Goal: Task Accomplishment & Management: Complete application form

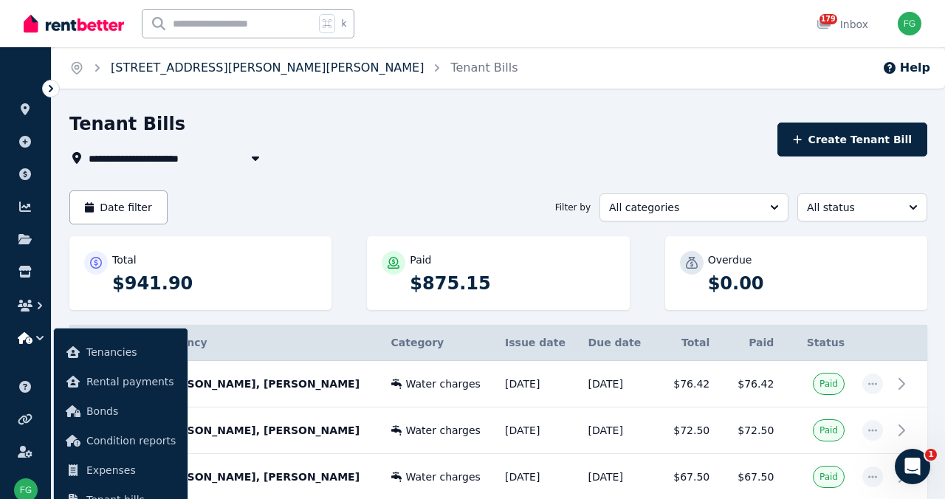
click at [174, 75] on link "[STREET_ADDRESS][PERSON_NAME][PERSON_NAME]" at bounding box center [267, 68] width 313 height 14
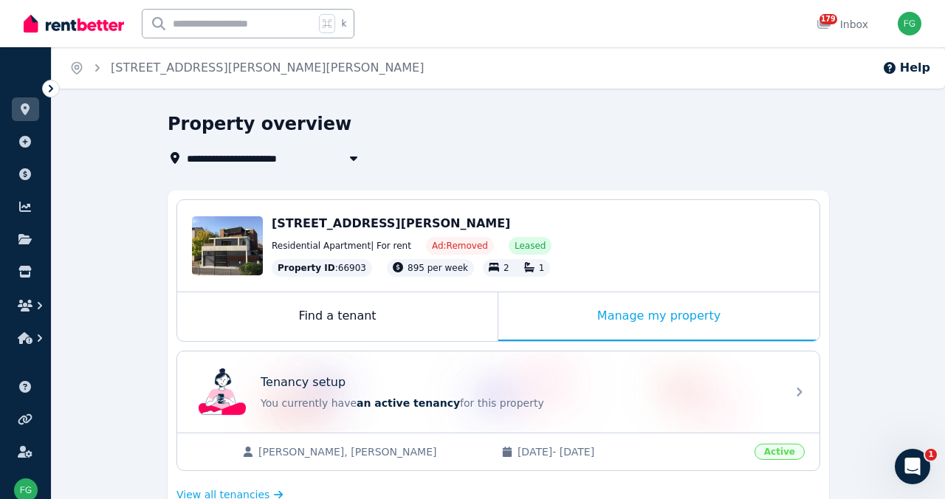
click at [95, 29] on img at bounding box center [74, 24] width 100 height 22
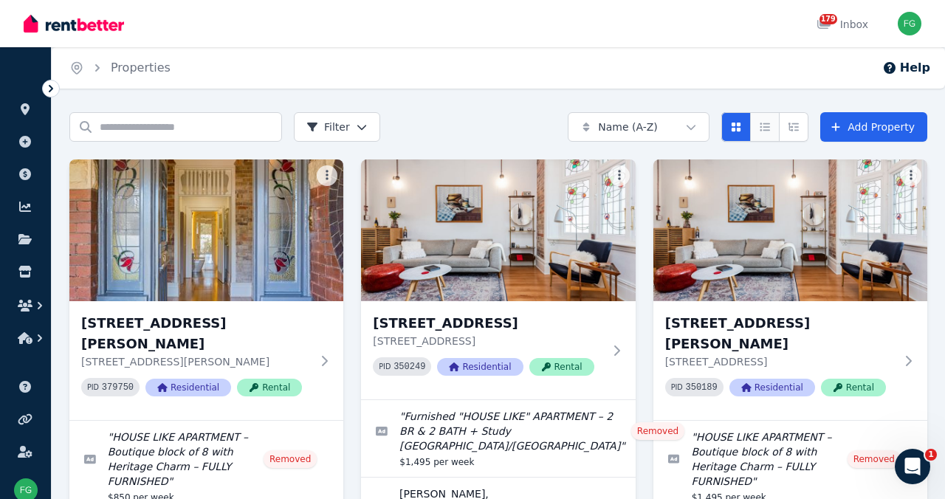
click at [759, 132] on icon "Compact list view" at bounding box center [765, 127] width 12 height 10
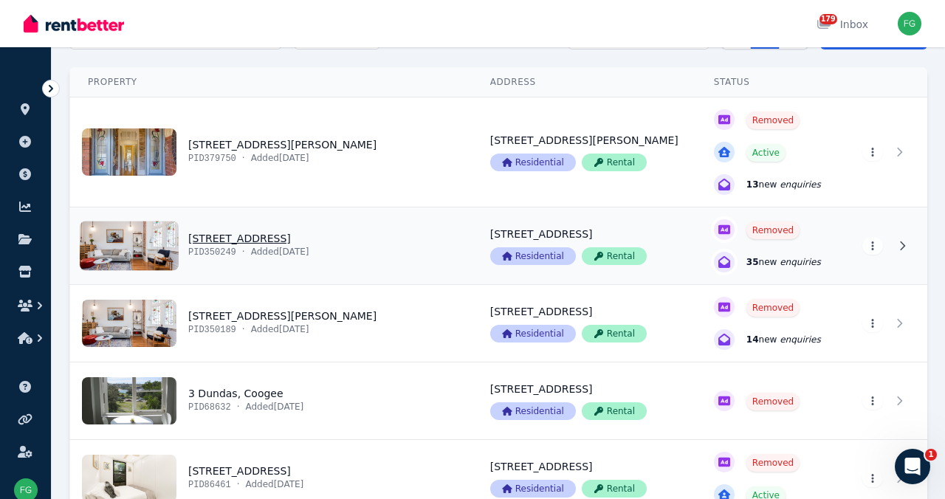
scroll to position [96, 0]
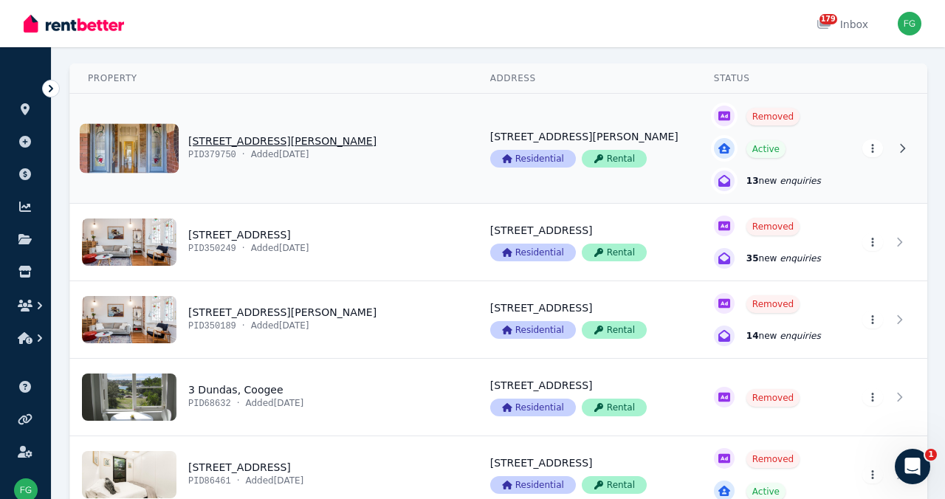
click at [855, 208] on html "Open main menu 179 Inbox Open user menu ORGANISE Properties Add property Paymen…" at bounding box center [472, 153] width 945 height 499
click at [657, 243] on html "Open main menu 179 Inbox Open user menu ORGANISE Properties Add property Paymen…" at bounding box center [472, 153] width 945 height 499
click at [728, 203] on link "View property details" at bounding box center [771, 148] width 148 height 109
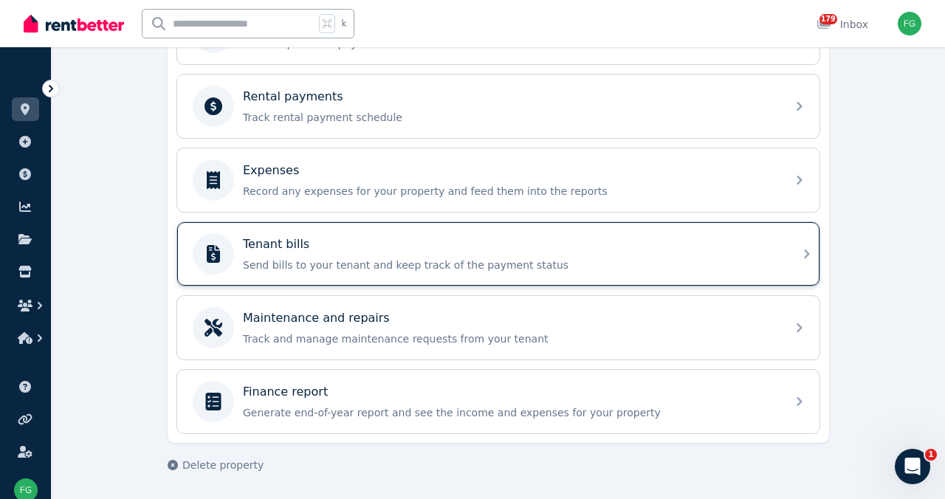
scroll to position [885, 0]
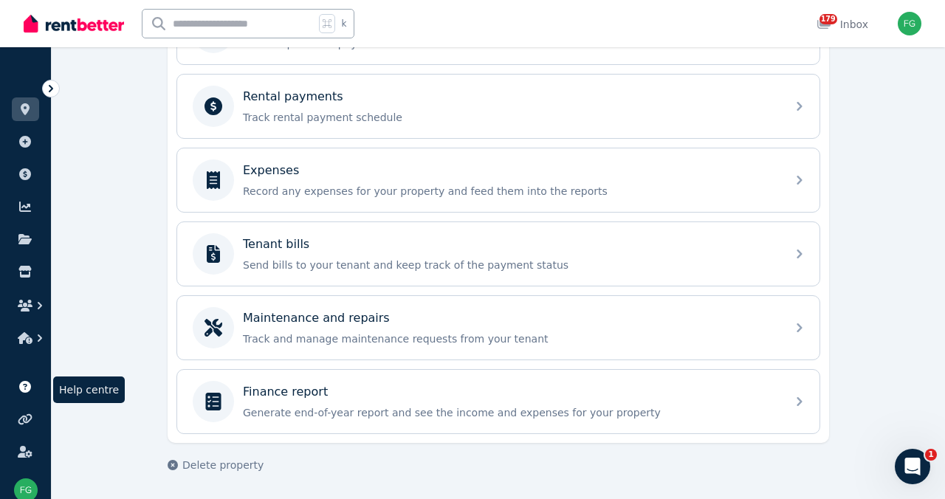
click at [28, 393] on icon at bounding box center [25, 387] width 12 height 12
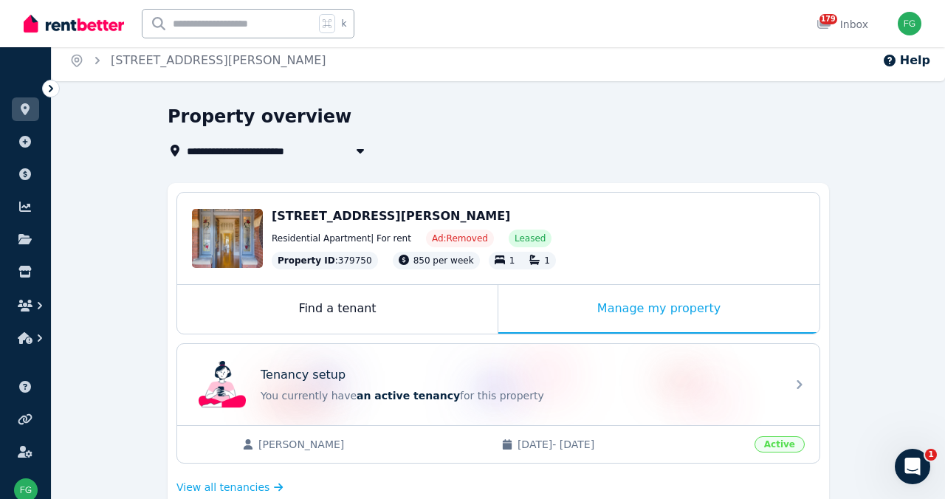
scroll to position [0, 0]
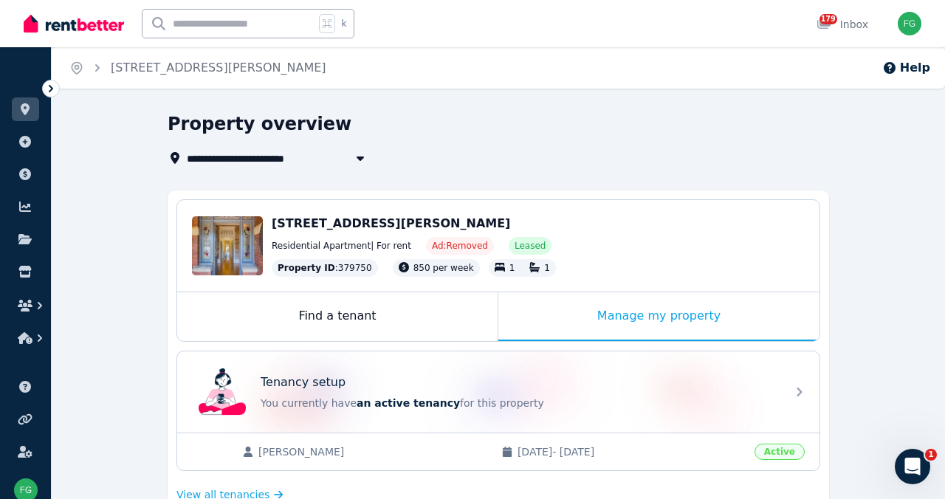
click at [272, 230] on span "[STREET_ADDRESS][PERSON_NAME]" at bounding box center [391, 223] width 239 height 14
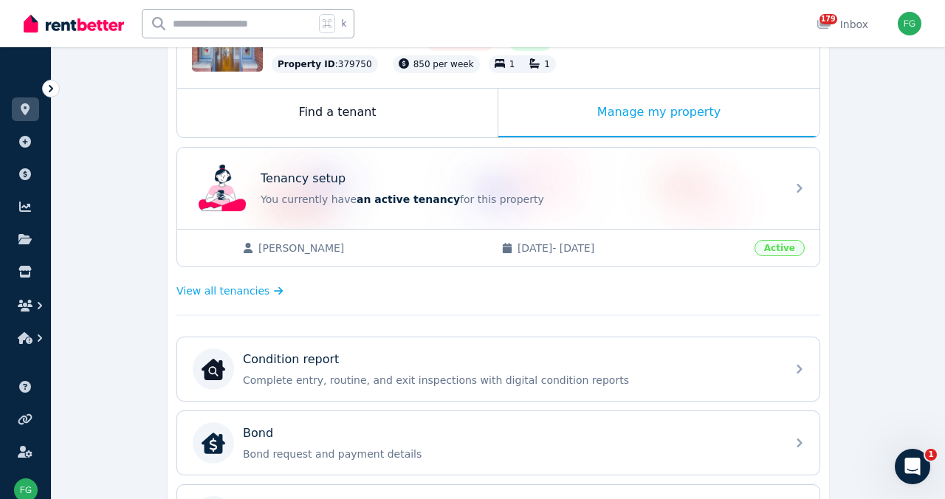
scroll to position [205, 0]
click at [805, 256] on span "Active" at bounding box center [780, 247] width 50 height 16
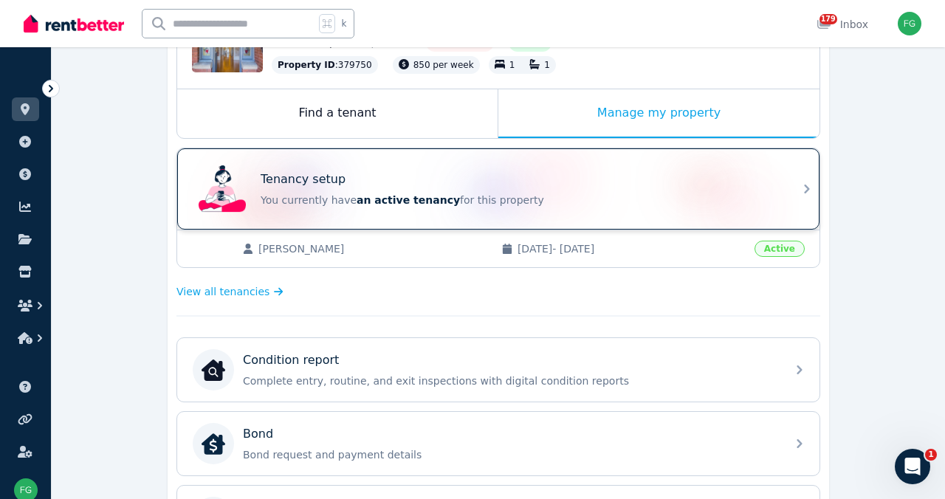
click at [816, 198] on icon at bounding box center [807, 189] width 18 height 18
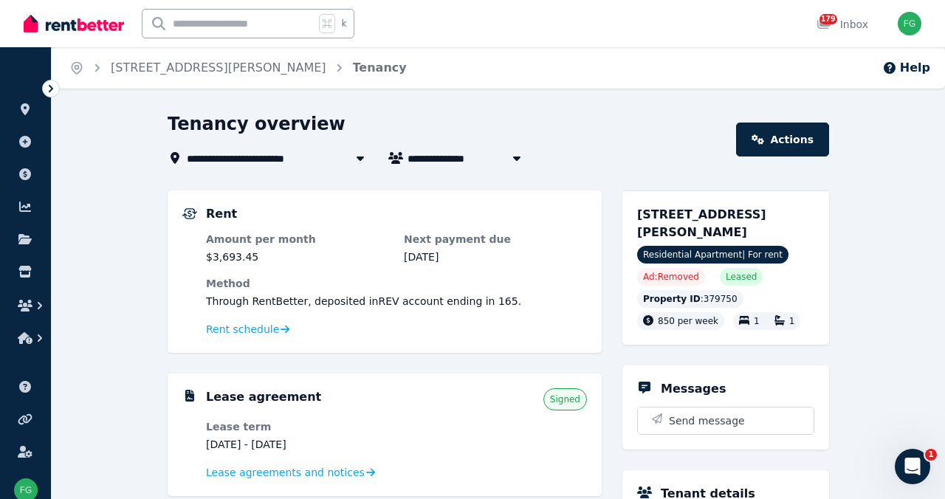
click at [97, 35] on img at bounding box center [74, 24] width 100 height 22
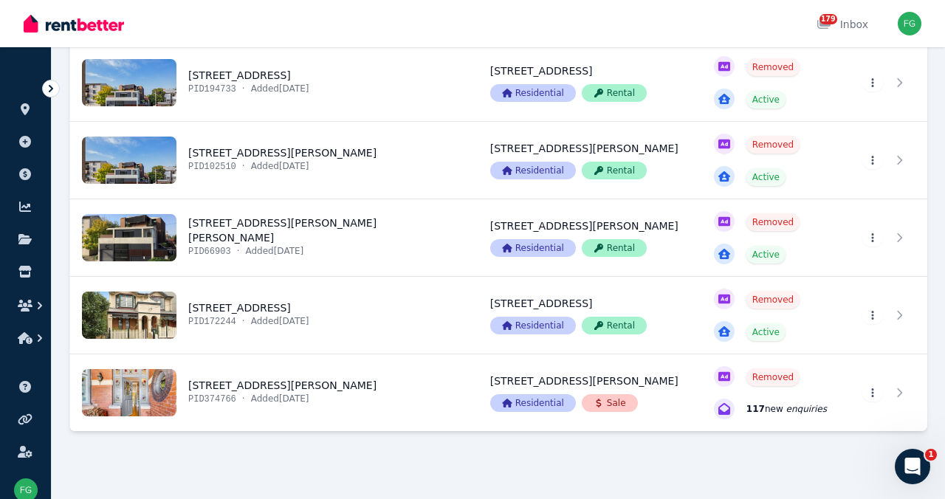
scroll to position [1316, 0]
click at [32, 344] on icon "button" at bounding box center [25, 338] width 15 height 12
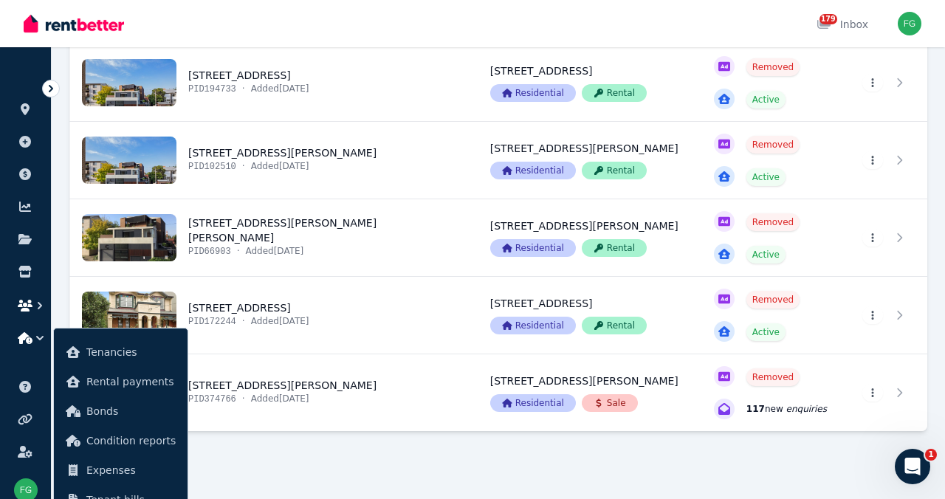
click at [32, 312] on icon "button" at bounding box center [25, 306] width 15 height 12
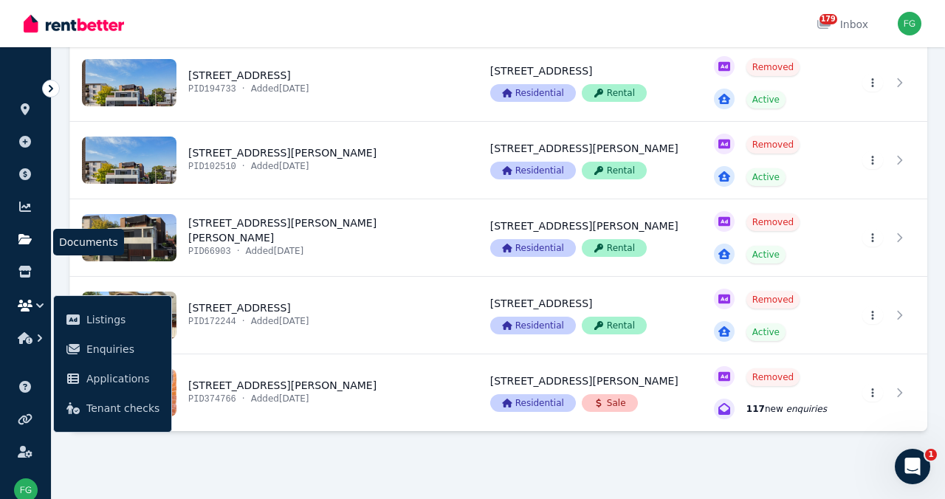
click at [32, 245] on icon at bounding box center [25, 239] width 15 height 12
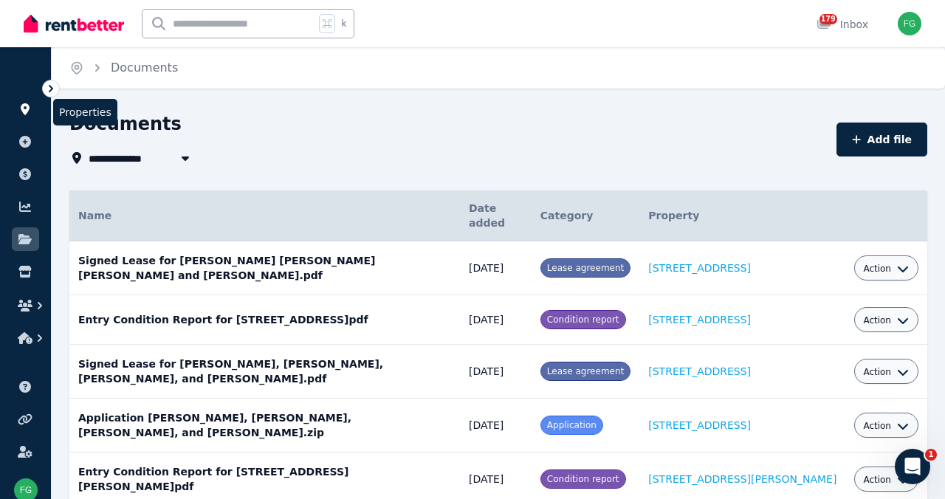
click at [29, 115] on icon at bounding box center [25, 109] width 9 height 12
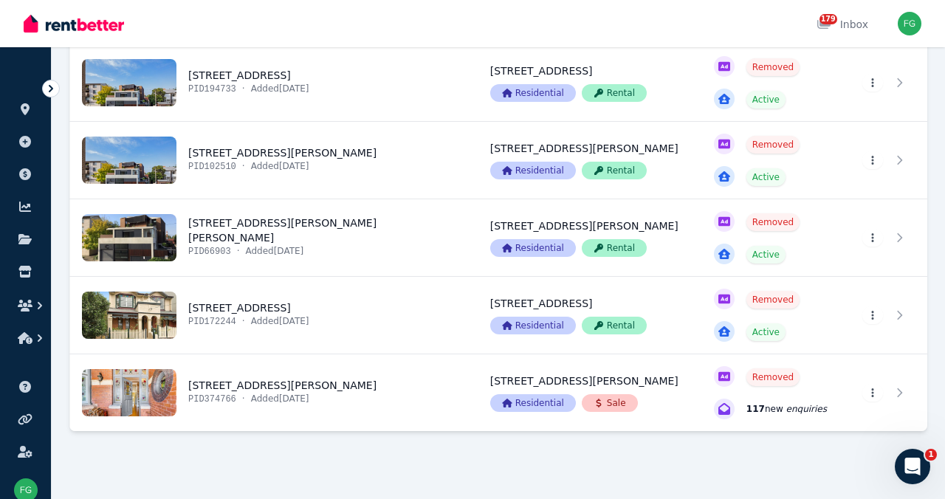
scroll to position [1316, 0]
click at [73, 30] on img at bounding box center [74, 24] width 100 height 22
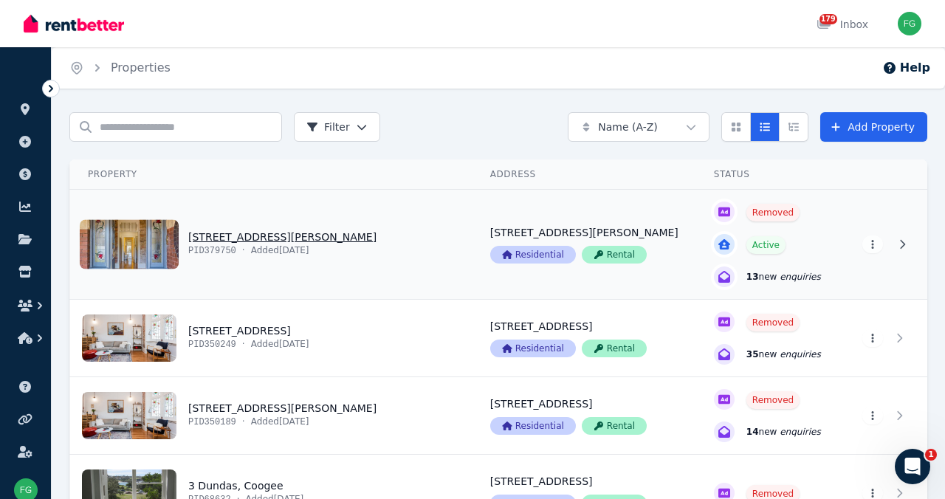
scroll to position [4, 0]
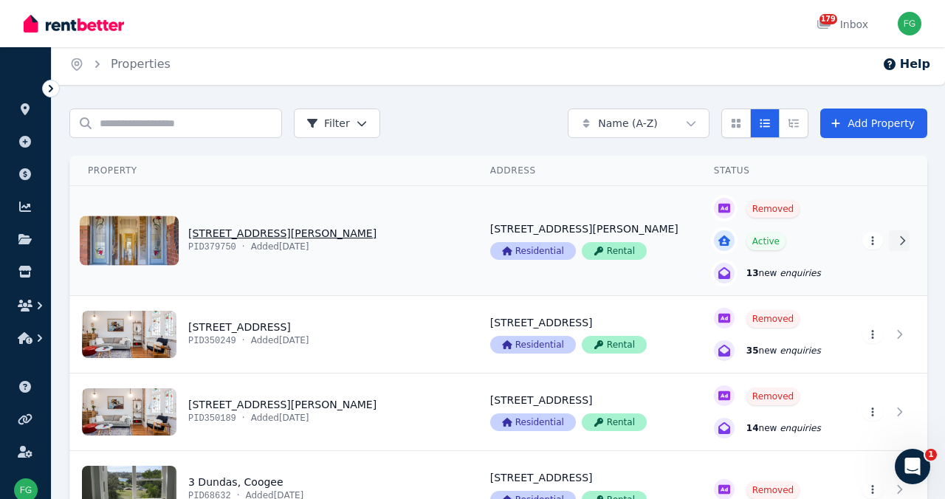
click at [895, 246] on icon at bounding box center [902, 241] width 15 height 10
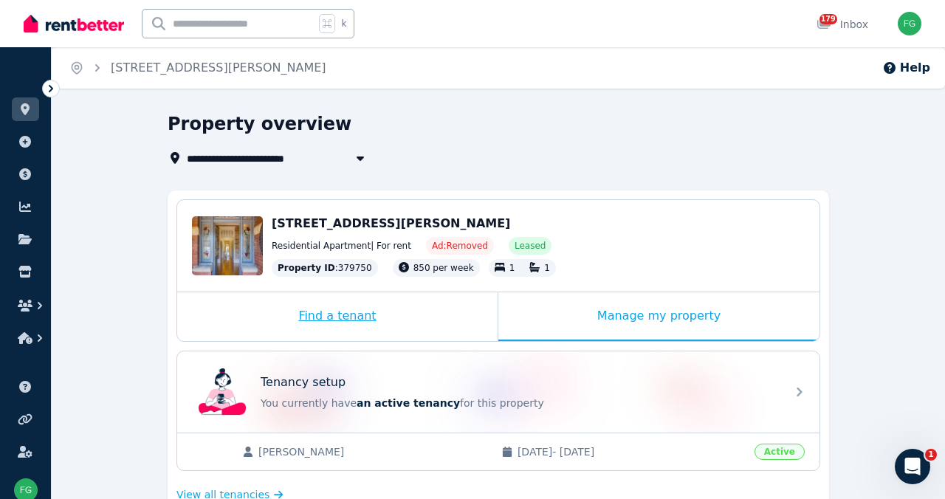
click at [348, 341] on div "Find a tenant" at bounding box center [337, 316] width 321 height 49
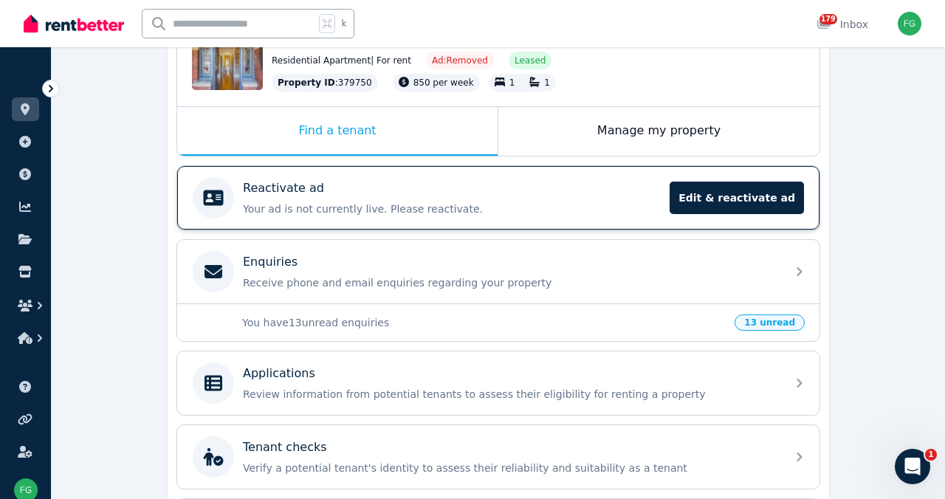
scroll to position [128, 0]
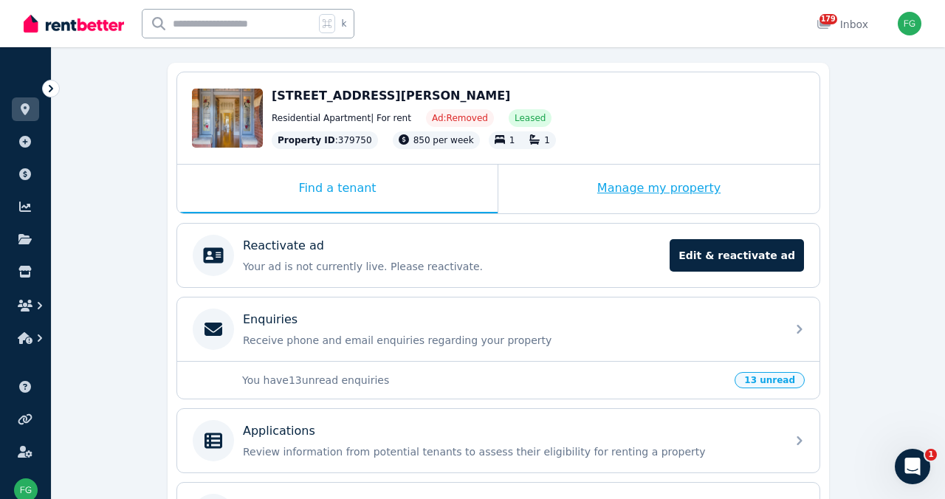
click at [668, 213] on div "Manage my property" at bounding box center [659, 189] width 321 height 49
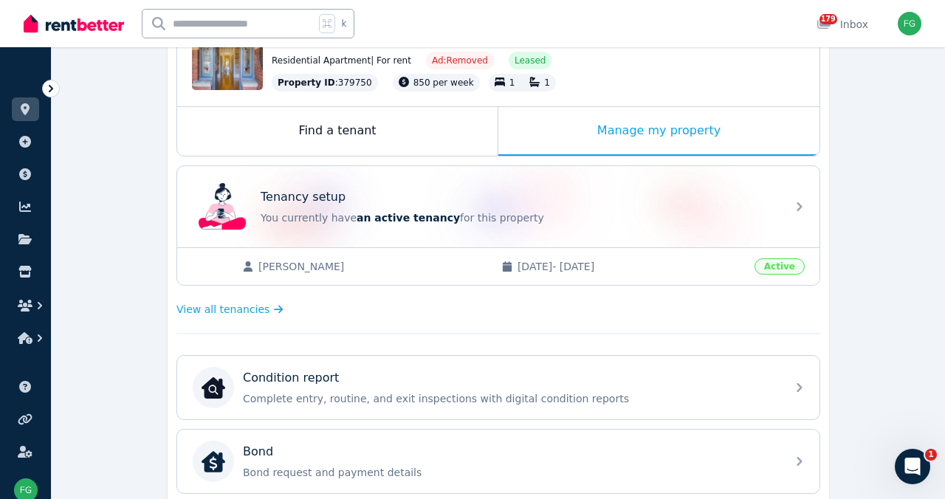
scroll to position [185, 0]
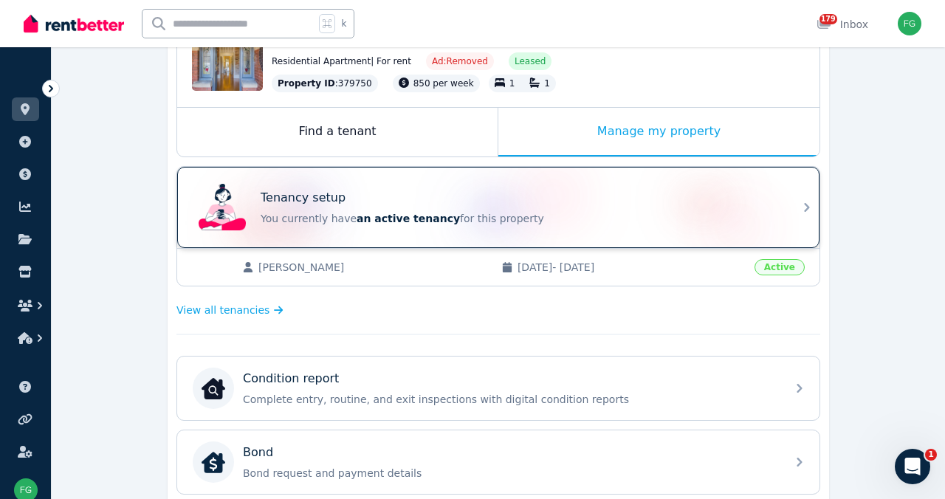
click at [810, 212] on icon at bounding box center [806, 207] width 5 height 9
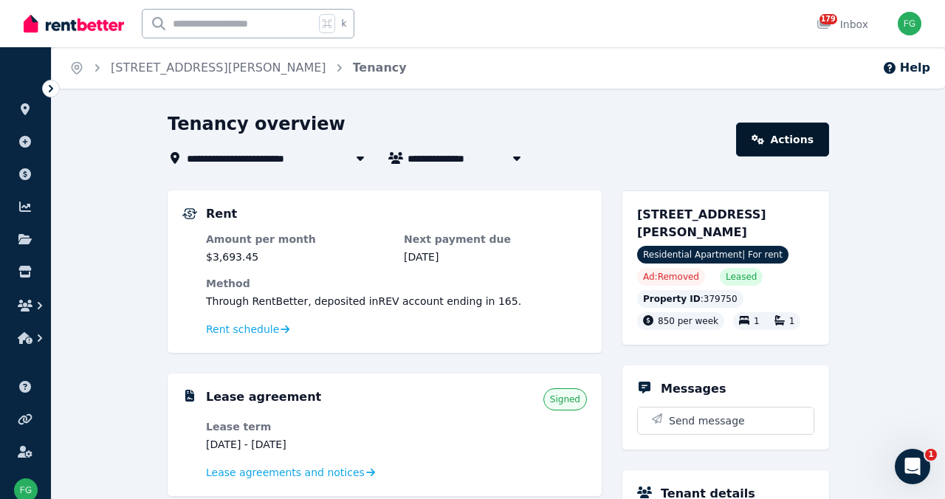
click at [829, 157] on link "Actions" at bounding box center [782, 140] width 93 height 34
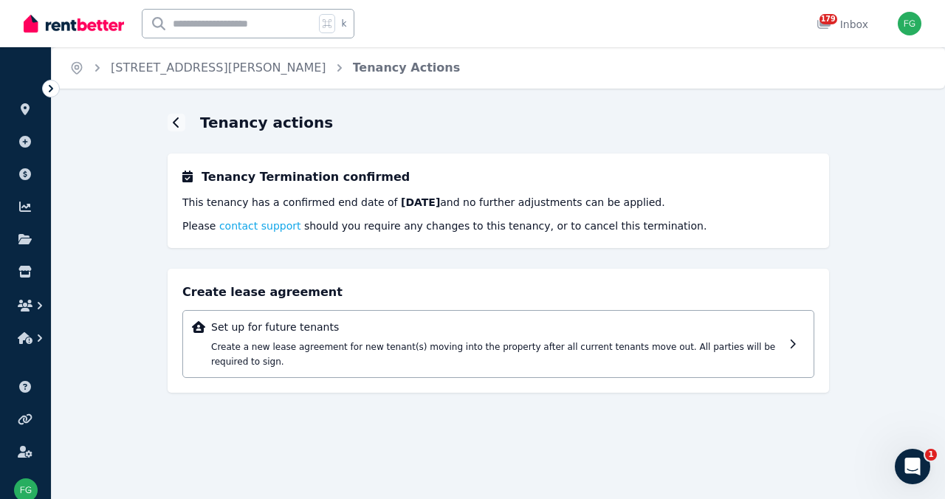
scroll to position [24, 0]
click at [168, 128] on div at bounding box center [177, 123] width 18 height 18
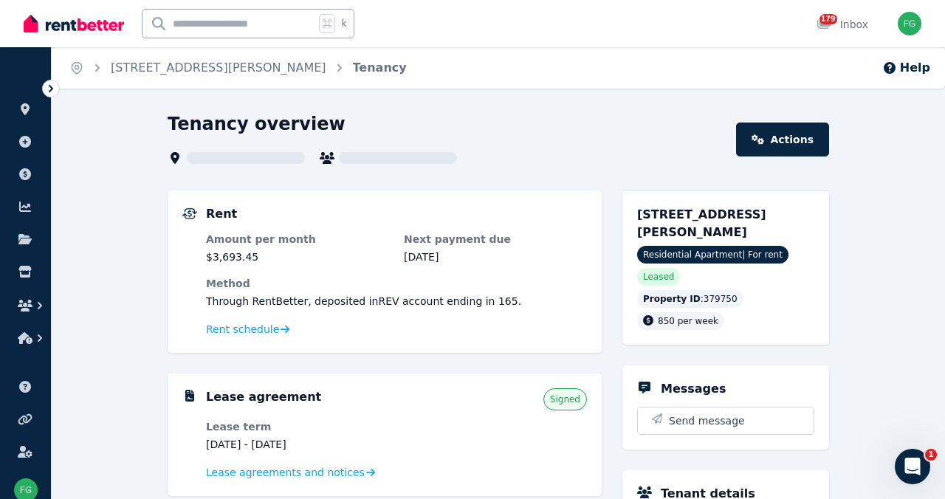
click at [90, 31] on img at bounding box center [74, 24] width 100 height 22
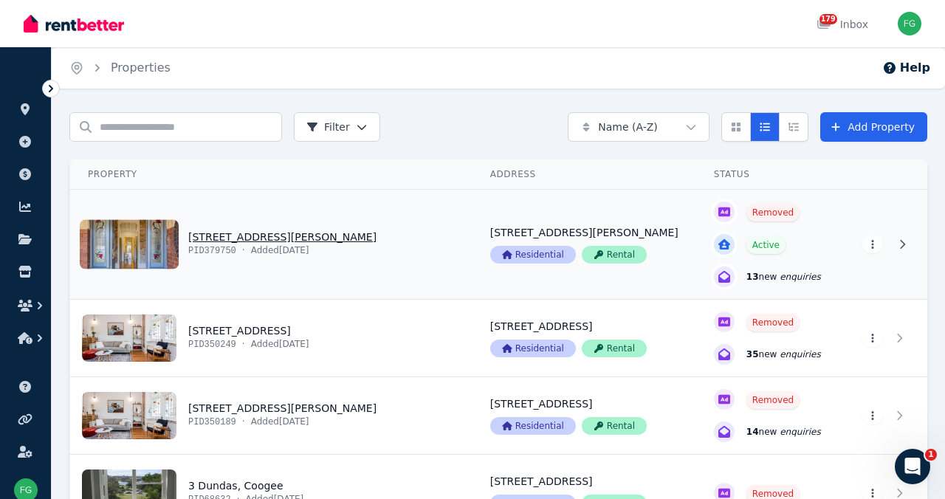
click at [697, 299] on link "View property details" at bounding box center [771, 244] width 148 height 109
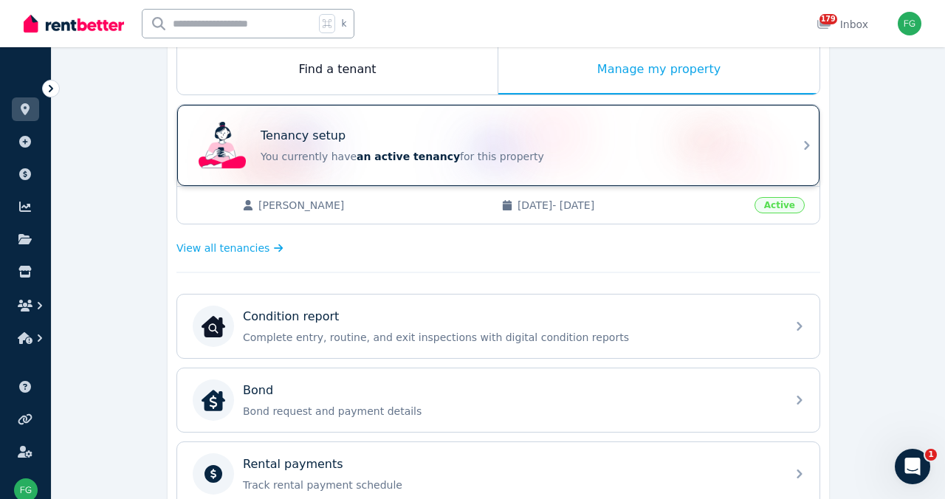
scroll to position [249, 0]
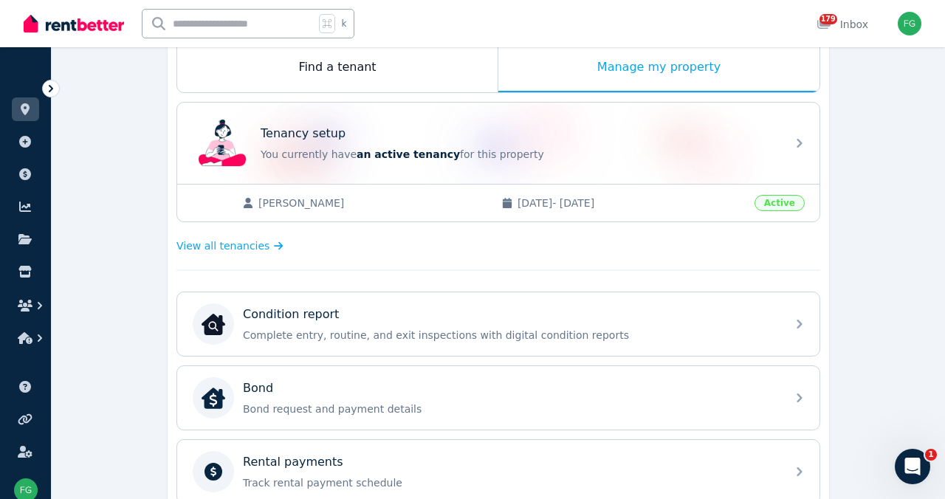
click at [805, 211] on span "Active" at bounding box center [780, 203] width 50 height 16
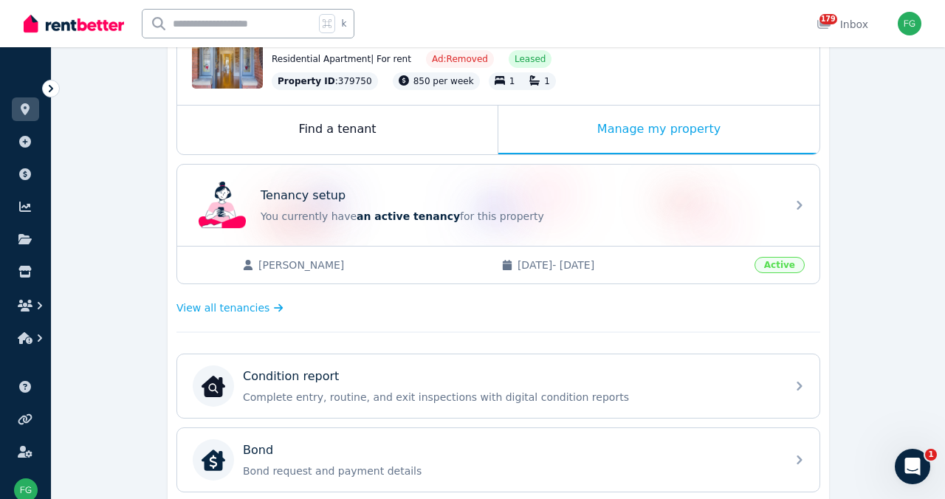
scroll to position [191, 0]
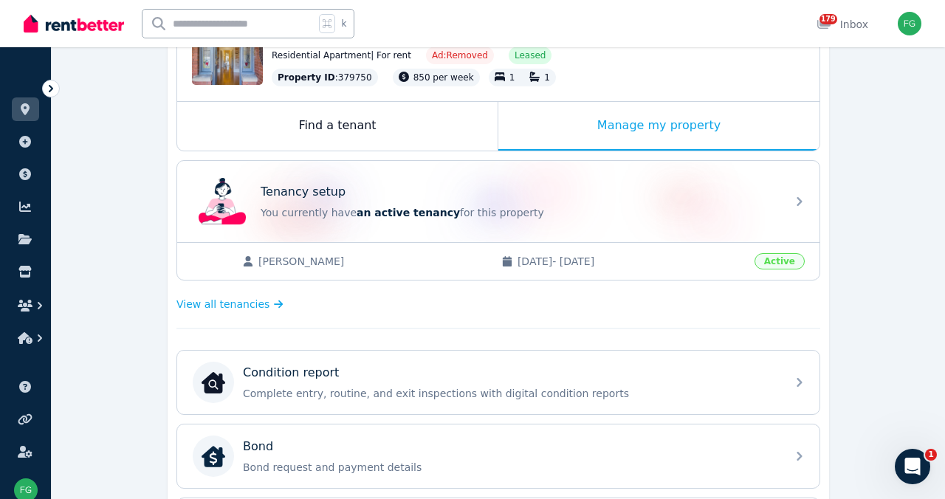
click at [259, 269] on span "[PERSON_NAME]" at bounding box center [373, 261] width 228 height 15
click at [177, 312] on span "View all tenancies" at bounding box center [223, 304] width 93 height 15
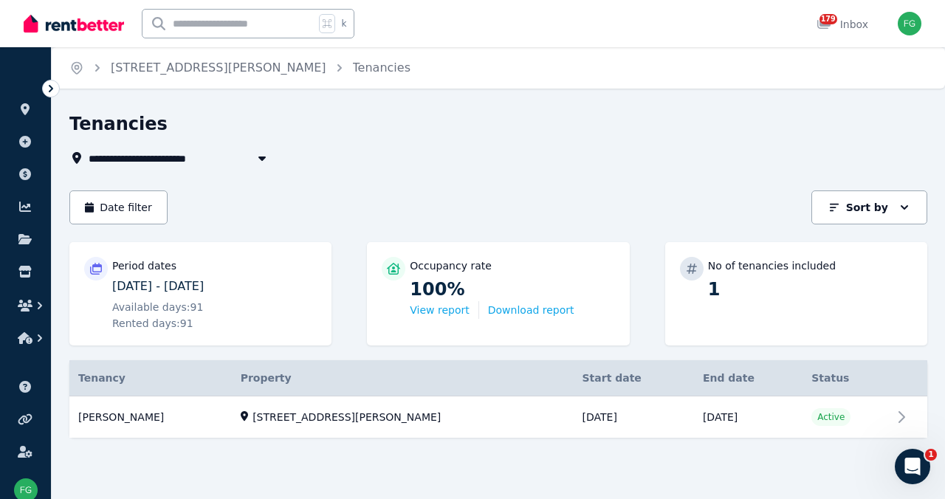
scroll to position [121, 0]
click at [100, 407] on link "View property details" at bounding box center [498, 418] width 858 height 42
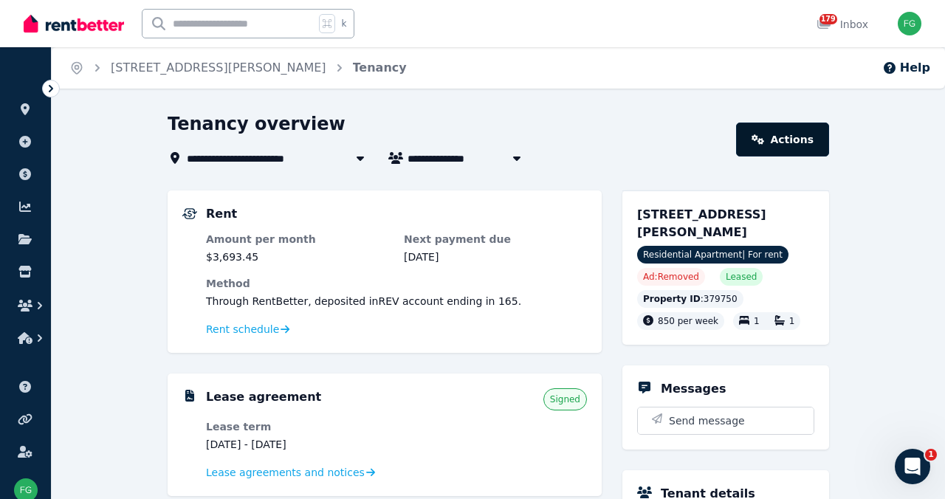
click at [829, 157] on link "Actions" at bounding box center [782, 140] width 93 height 34
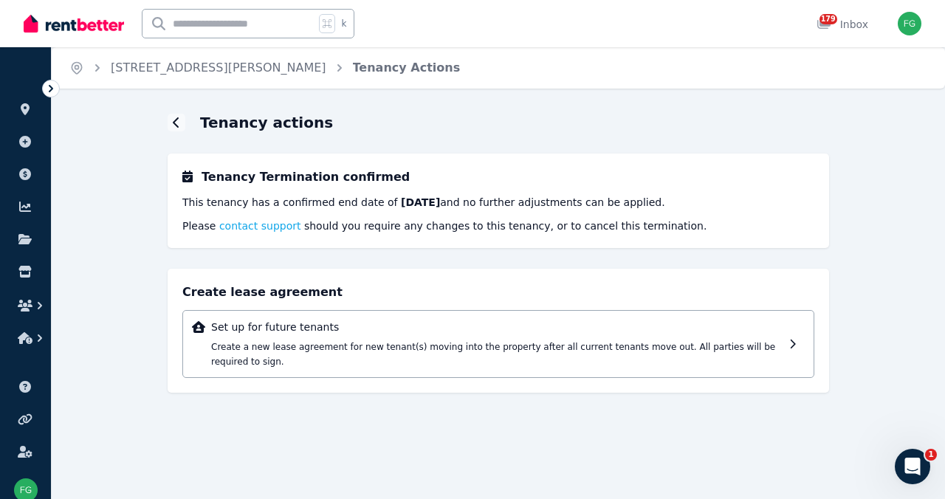
click at [110, 29] on img at bounding box center [74, 24] width 100 height 22
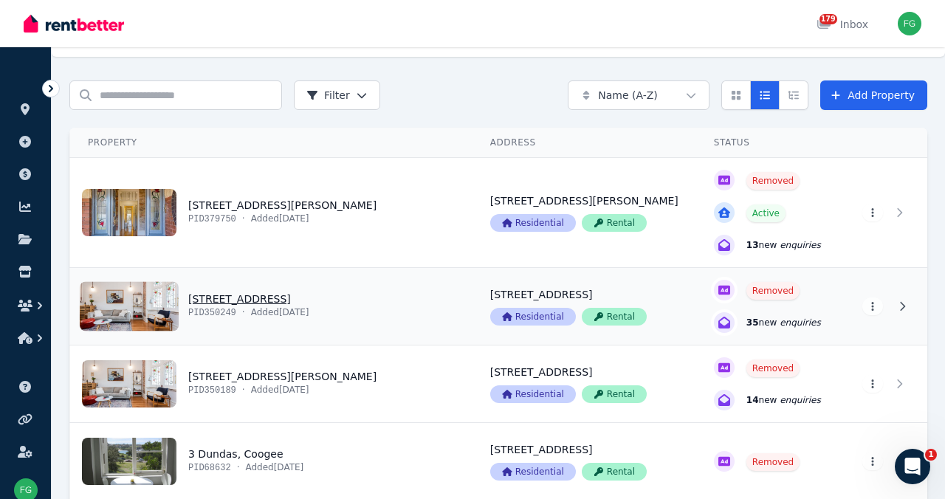
scroll to position [34, 0]
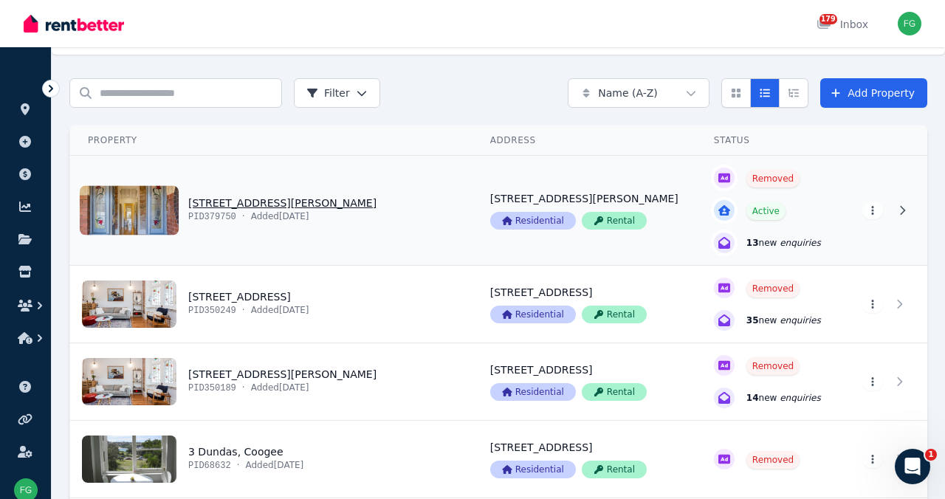
click at [248, 244] on link "View property details" at bounding box center [271, 210] width 403 height 109
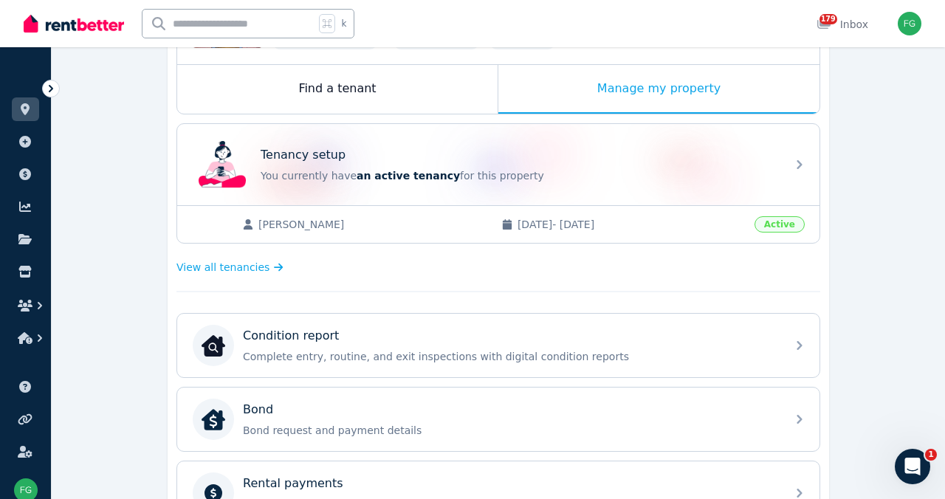
scroll to position [230, 0]
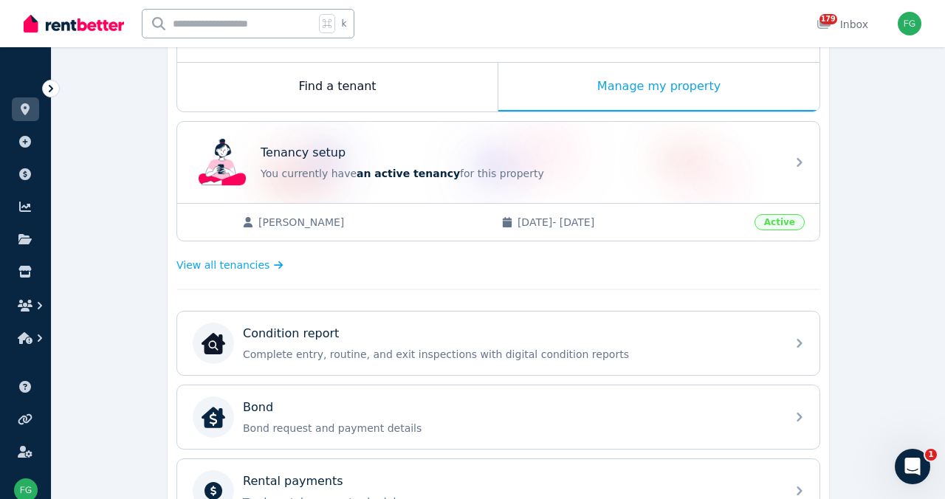
click at [264, 230] on span "[PERSON_NAME]" at bounding box center [373, 222] width 228 height 15
click at [805, 230] on span "Active" at bounding box center [780, 222] width 50 height 16
click at [177, 273] on span "View all tenancies" at bounding box center [223, 266] width 93 height 15
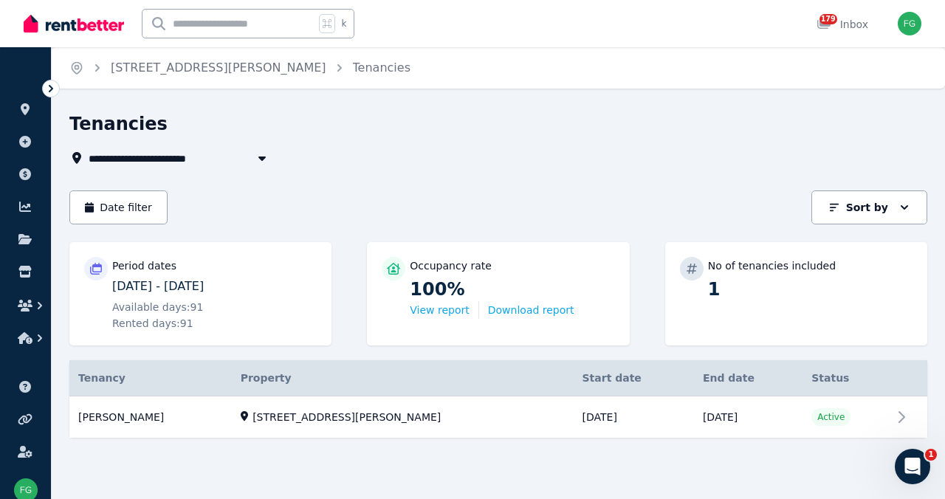
scroll to position [121, 0]
click at [129, 407] on link "View property details" at bounding box center [498, 418] width 858 height 42
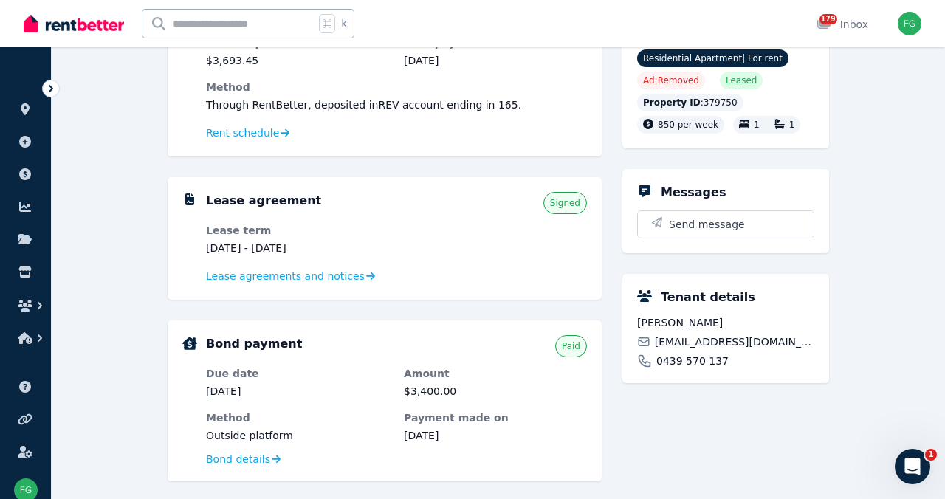
scroll to position [198, 0]
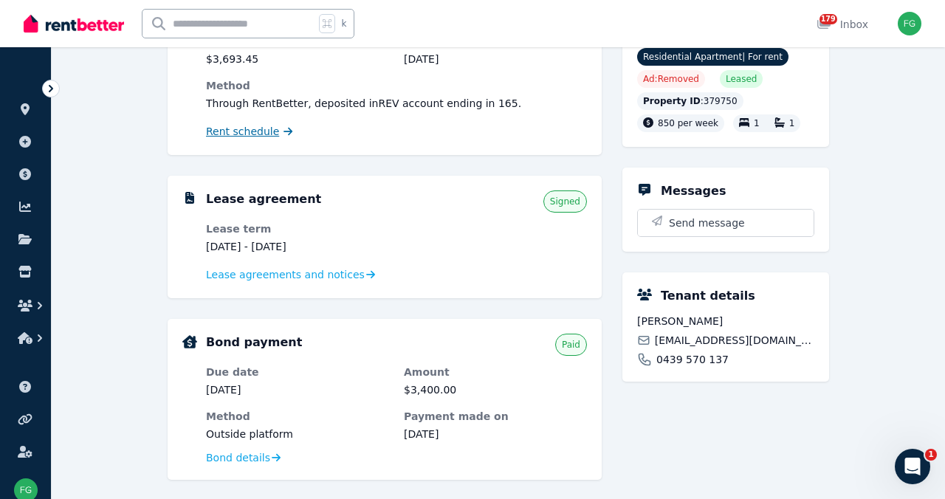
click at [206, 139] on span "Rent schedule" at bounding box center [242, 131] width 73 height 15
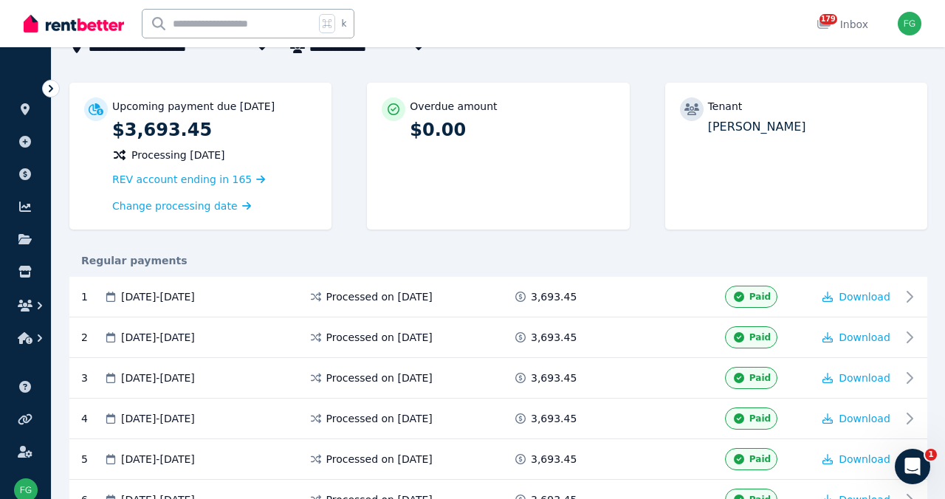
scroll to position [51, 0]
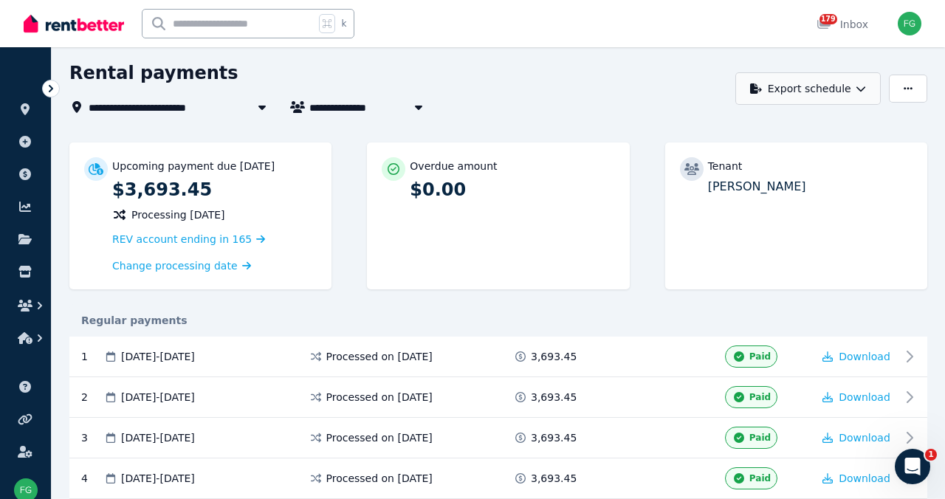
click at [856, 94] on icon "button" at bounding box center [861, 88] width 10 height 10
click at [747, 134] on p "PDF" at bounding box center [763, 127] width 32 height 15
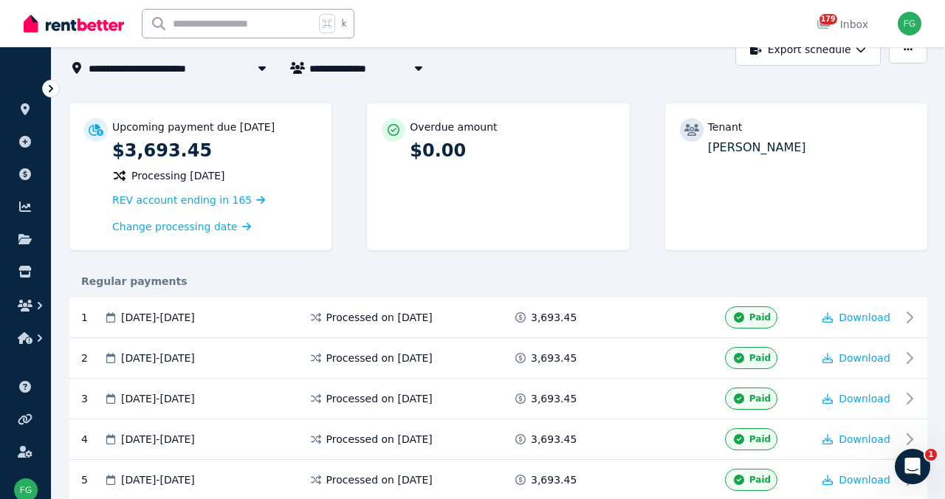
scroll to position [98, 0]
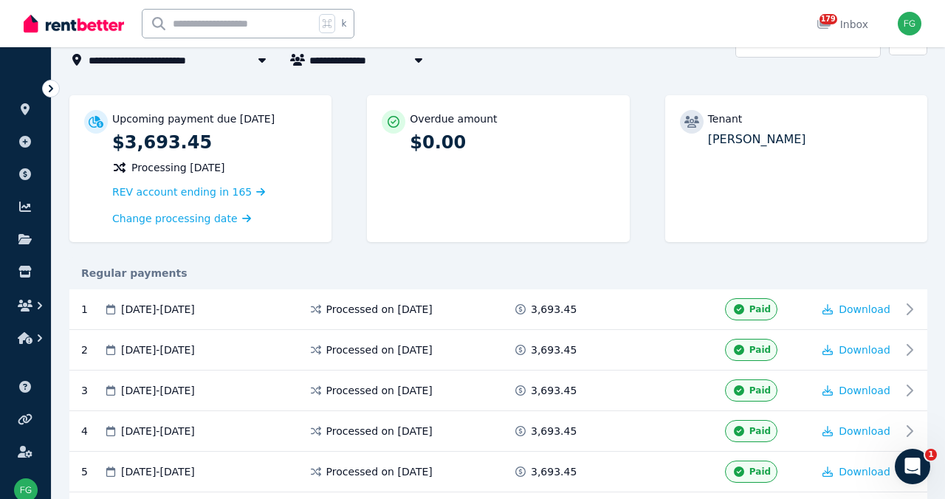
click at [699, 128] on icon at bounding box center [692, 122] width 15 height 12
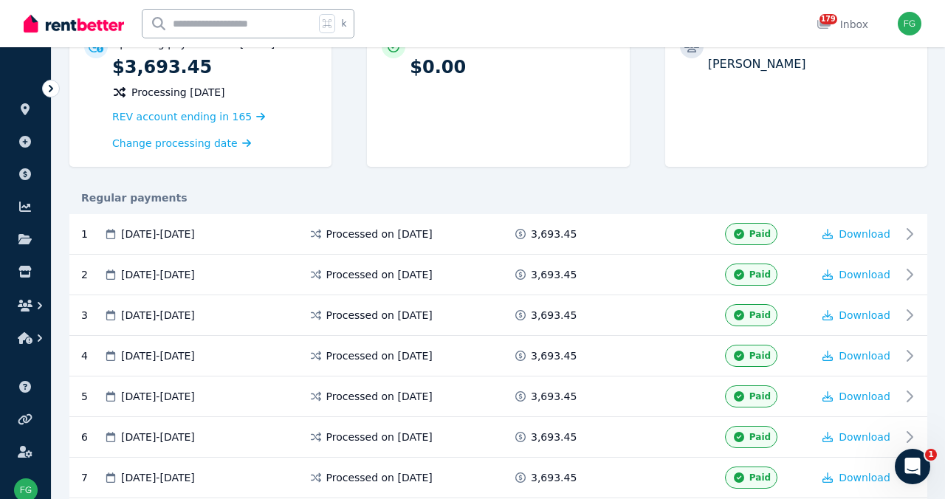
scroll to position [0, 0]
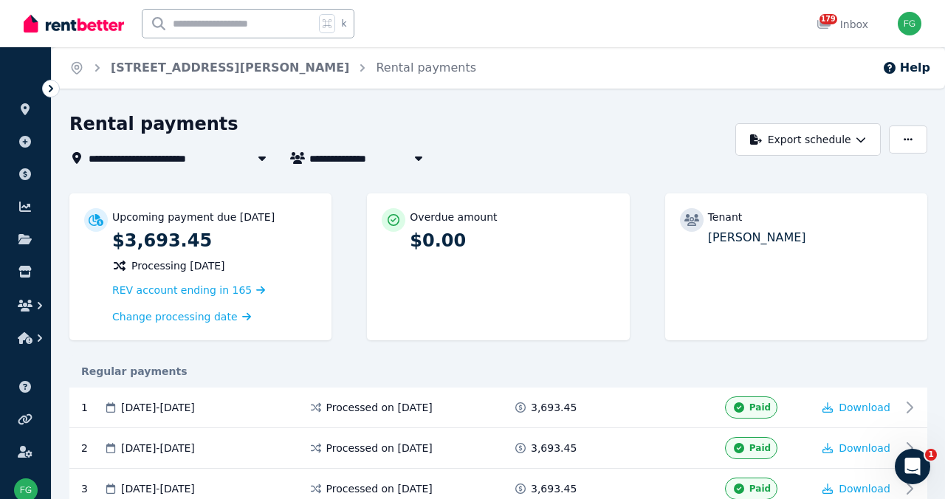
click at [426, 164] on icon "button" at bounding box center [418, 158] width 15 height 12
type input "**********"
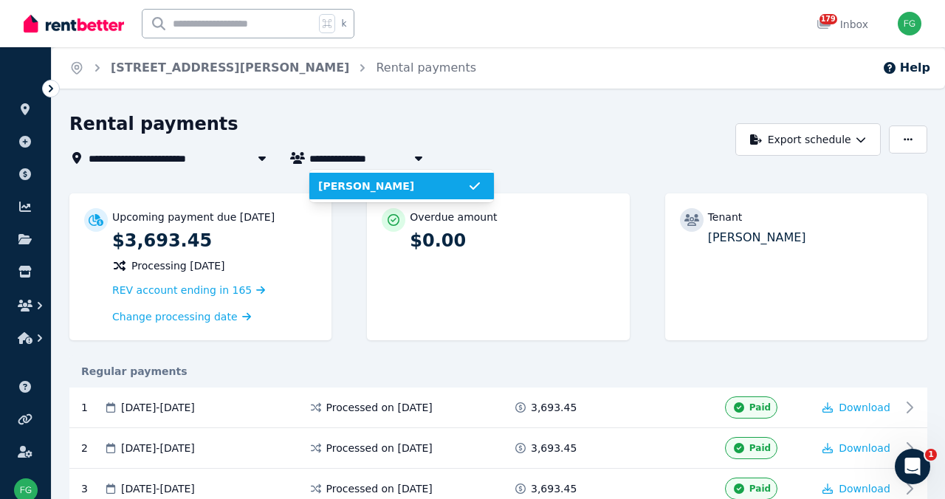
click at [442, 194] on span "[PERSON_NAME]" at bounding box center [392, 186] width 149 height 15
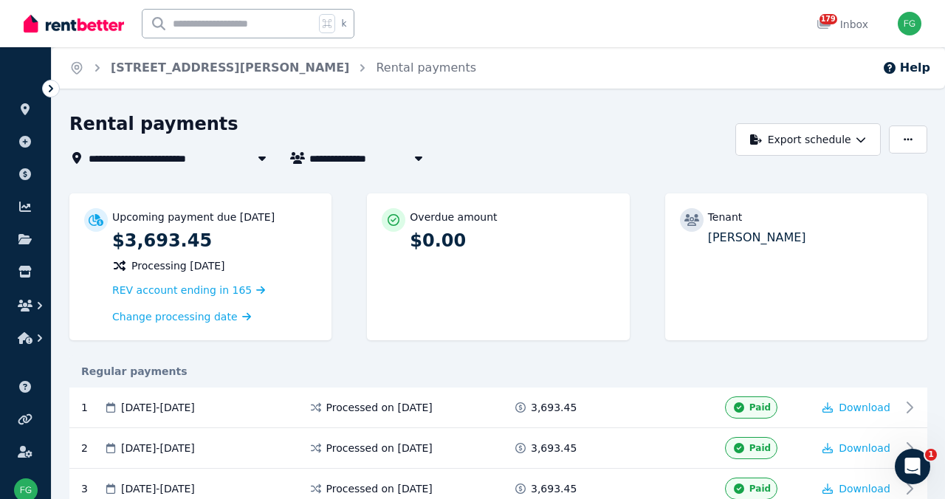
click at [261, 164] on icon at bounding box center [262, 158] width 15 height 12
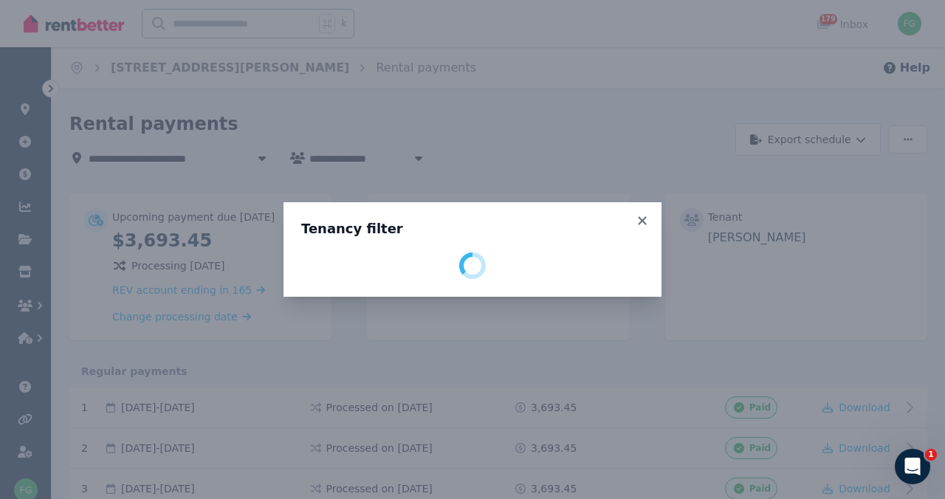
select select "**********"
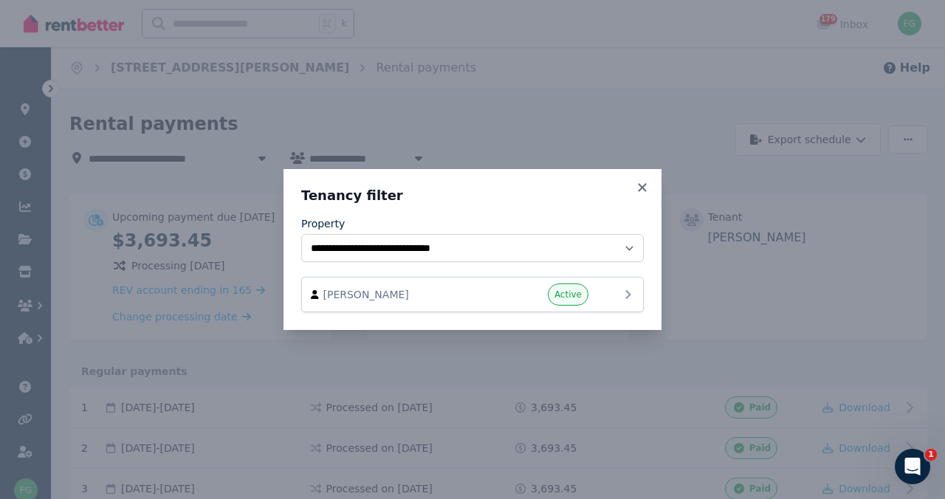
click at [631, 299] on icon at bounding box center [628, 294] width 5 height 9
click at [582, 301] on span "Active" at bounding box center [568, 295] width 27 height 12
click at [650, 181] on icon at bounding box center [642, 187] width 15 height 13
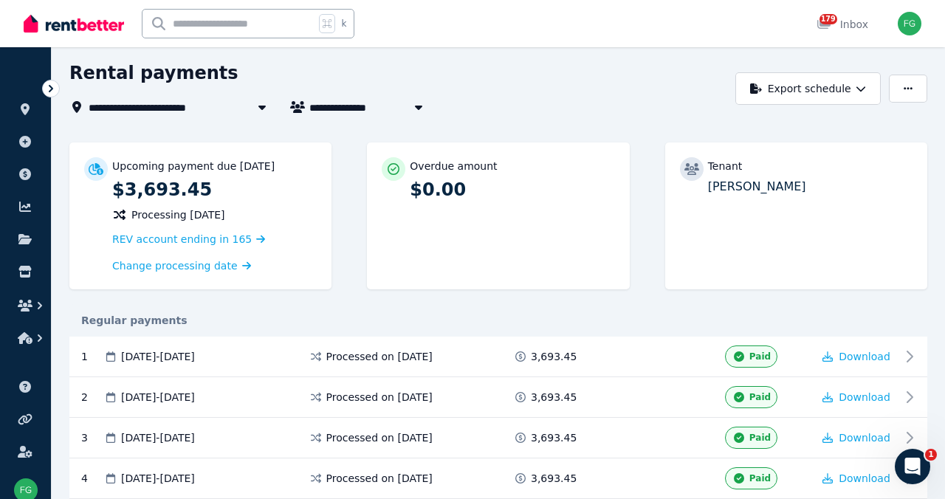
scroll to position [52, 0]
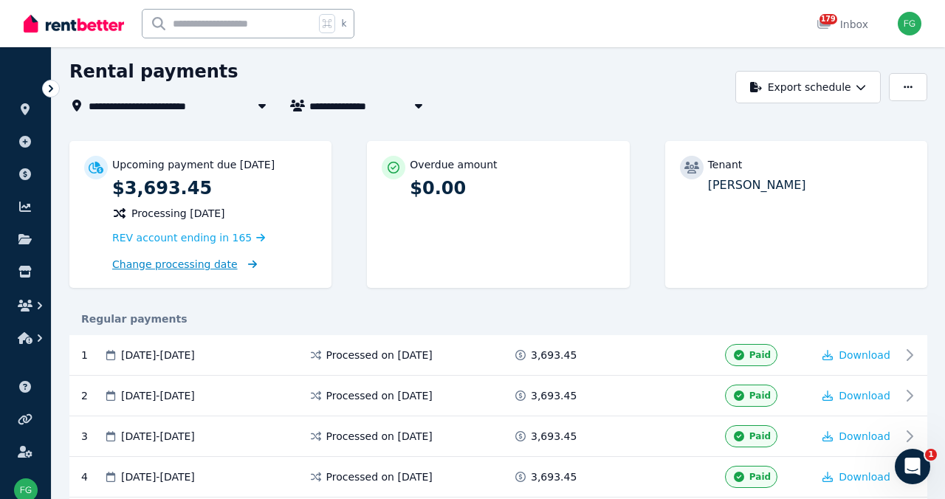
click at [215, 272] on span "Change processing date" at bounding box center [175, 264] width 126 height 15
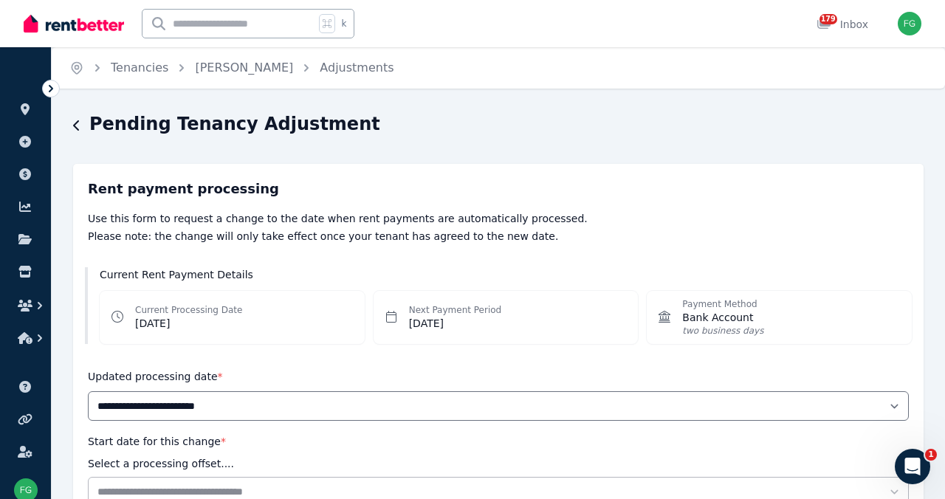
click at [75, 131] on icon "button" at bounding box center [76, 126] width 7 height 12
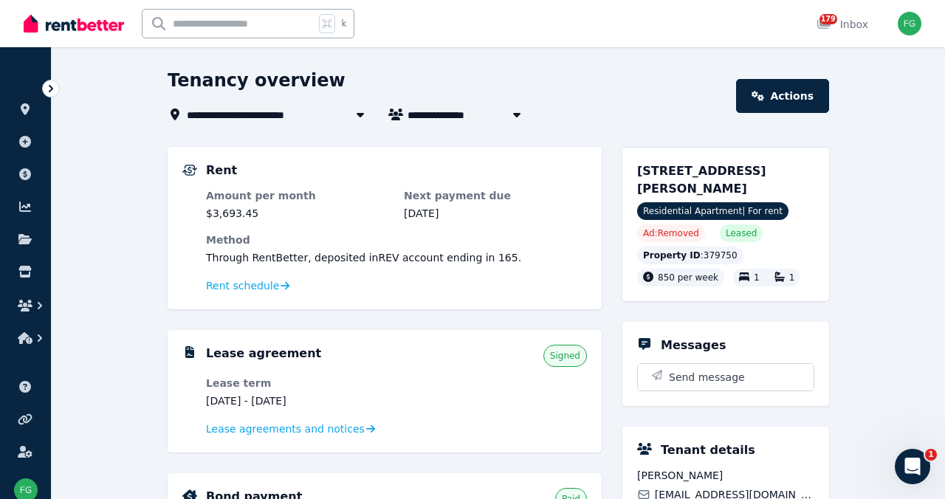
scroll to position [46, 0]
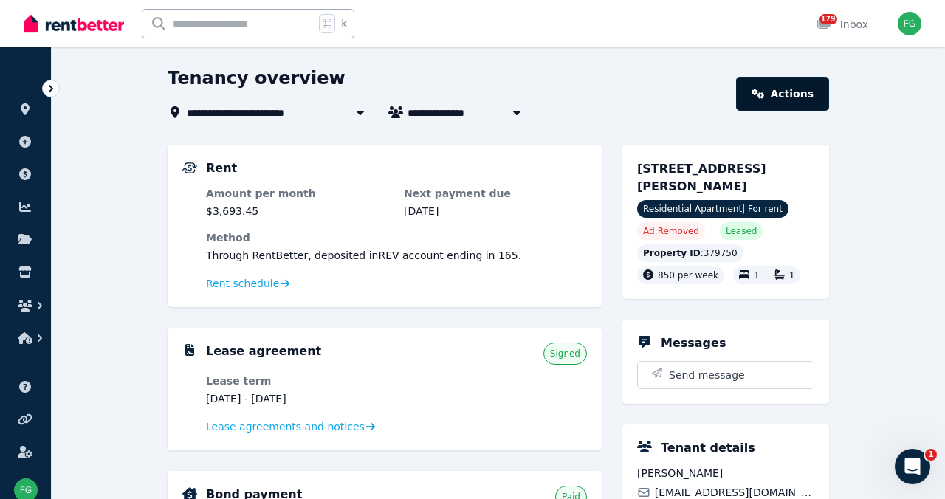
click at [764, 99] on icon at bounding box center [758, 94] width 13 height 10
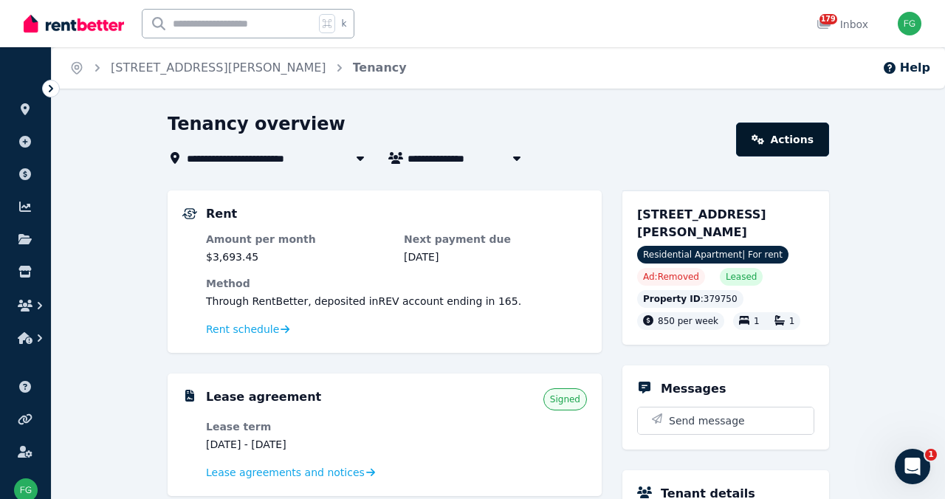
click at [829, 157] on link "Actions" at bounding box center [782, 140] width 93 height 34
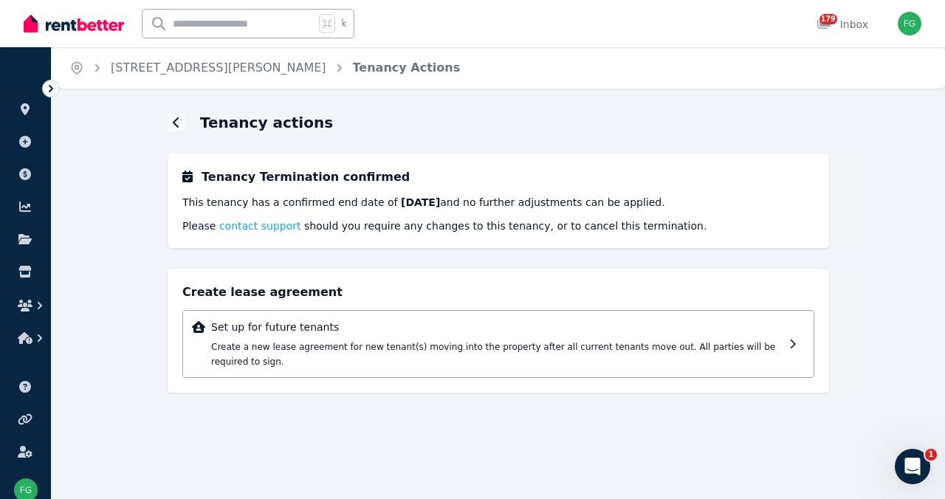
scroll to position [24, 0]
click at [168, 126] on div at bounding box center [177, 123] width 18 height 18
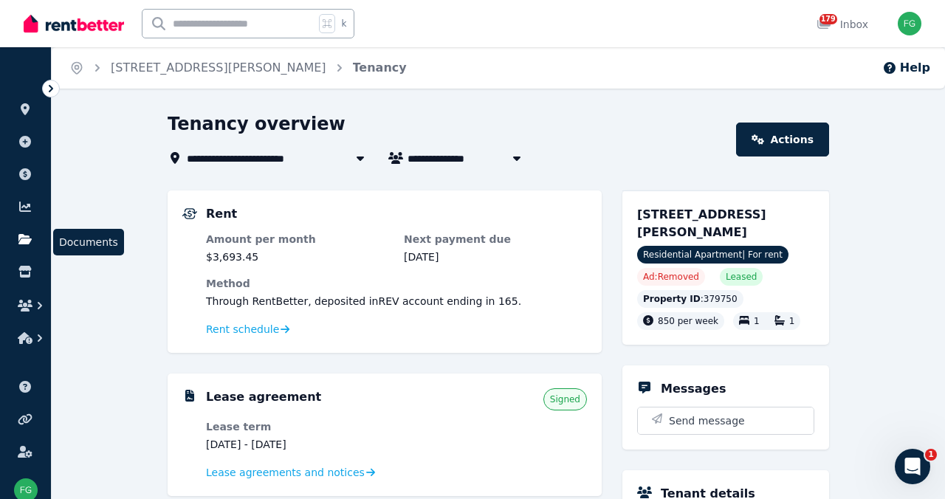
click at [32, 244] on icon at bounding box center [24, 239] width 13 height 10
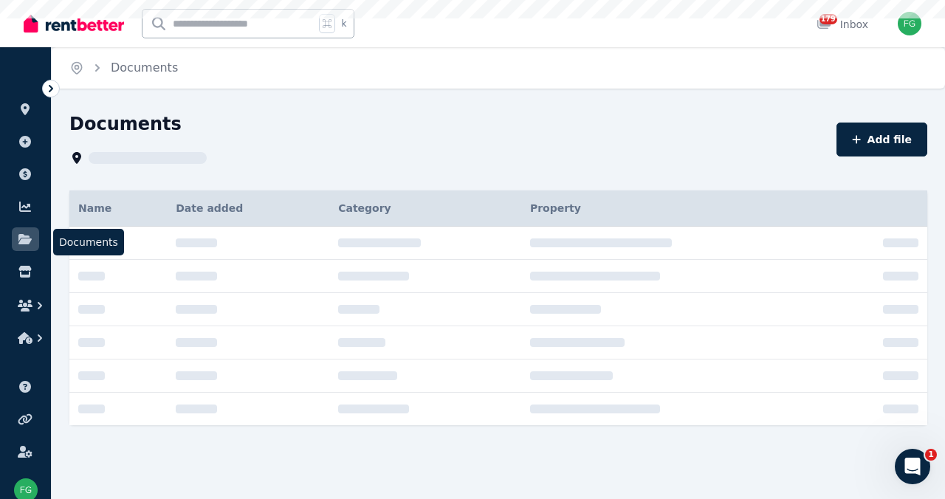
click at [32, 244] on icon at bounding box center [24, 239] width 13 height 10
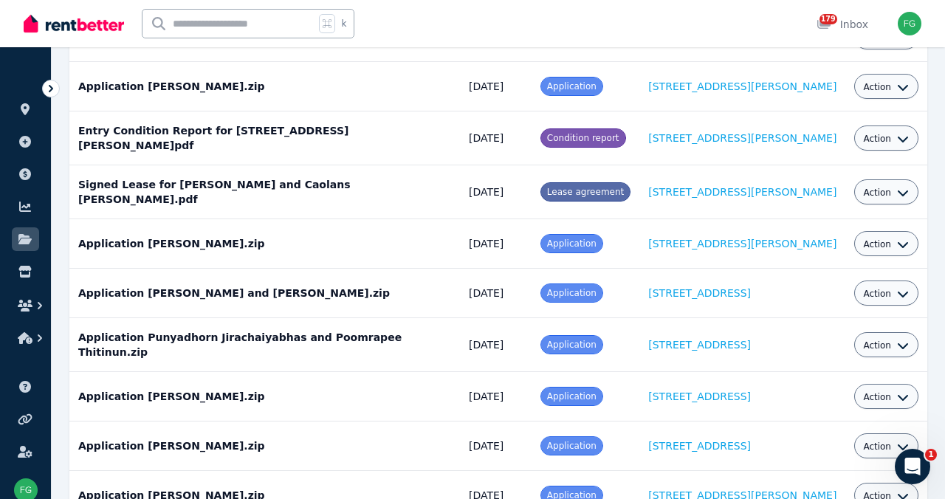
scroll to position [510, 0]
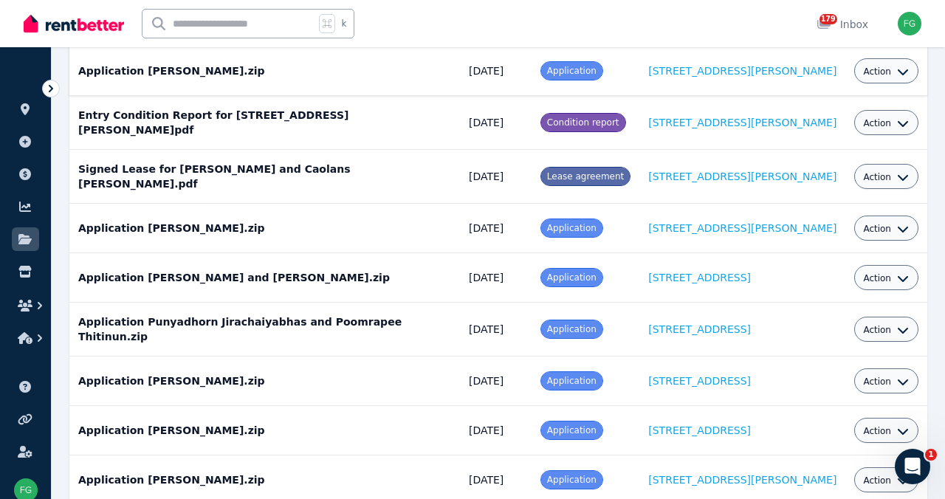
click at [869, 78] on span "Action" at bounding box center [877, 72] width 28 height 12
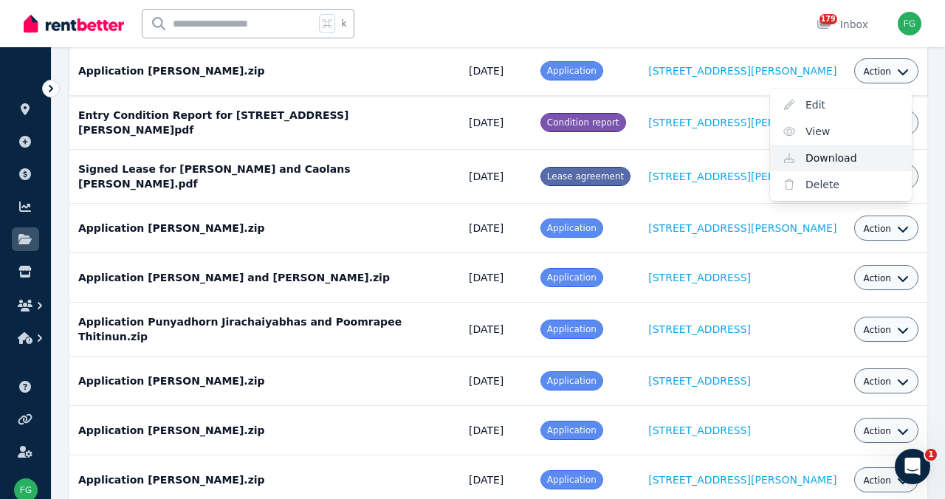
click at [821, 171] on link "Download" at bounding box center [841, 158] width 142 height 27
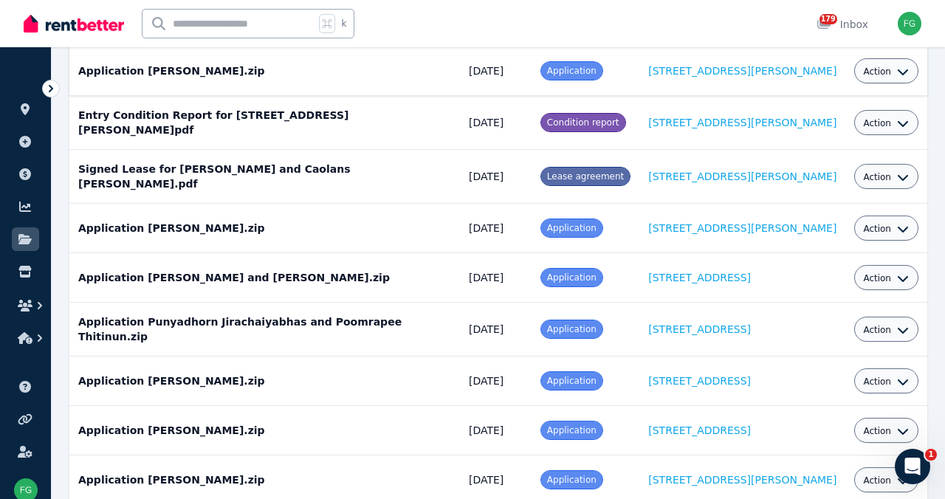
click at [871, 78] on span "Action" at bounding box center [877, 72] width 28 height 12
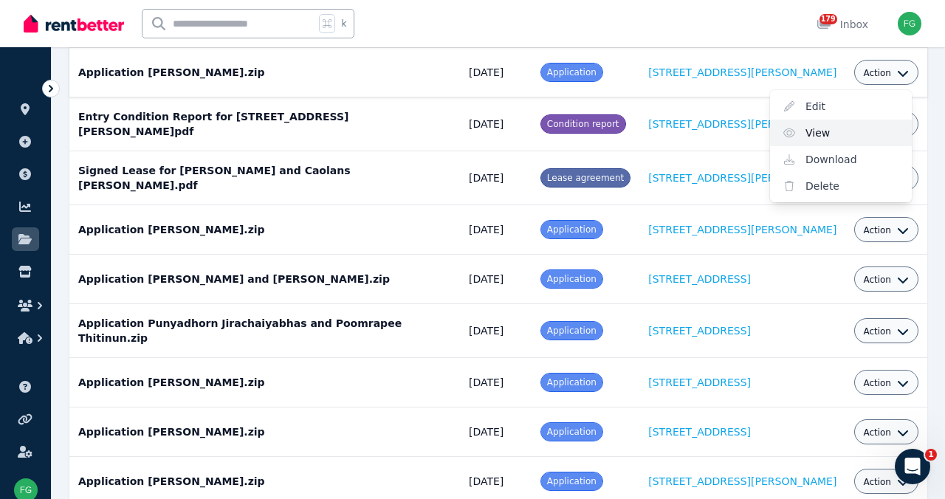
scroll to position [506, 0]
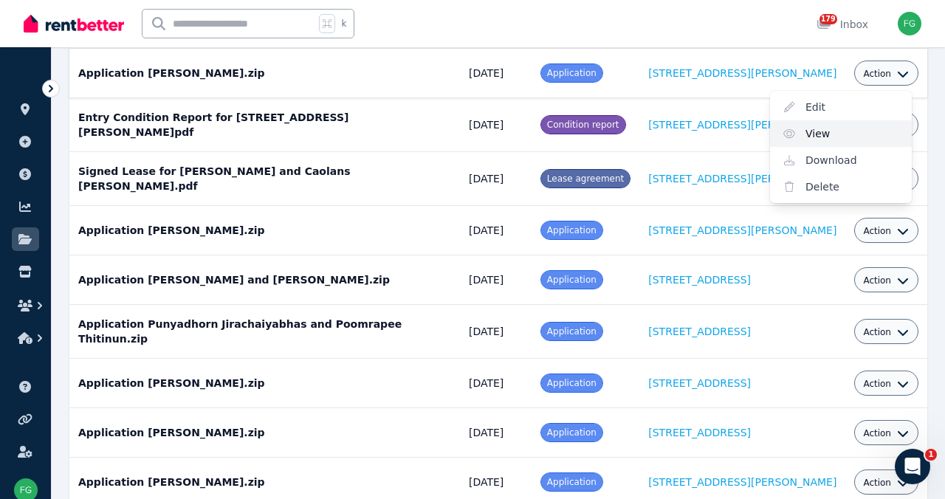
click at [784, 147] on link "View" at bounding box center [841, 133] width 142 height 27
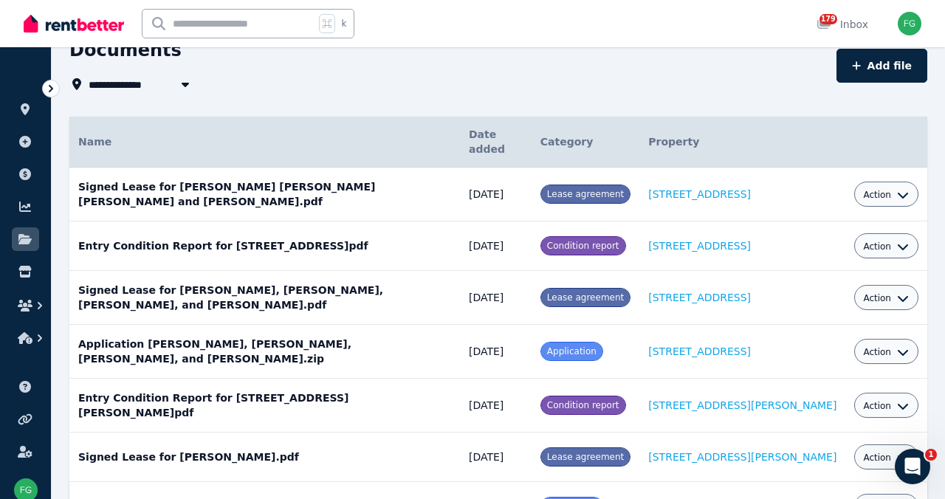
scroll to position [55, 0]
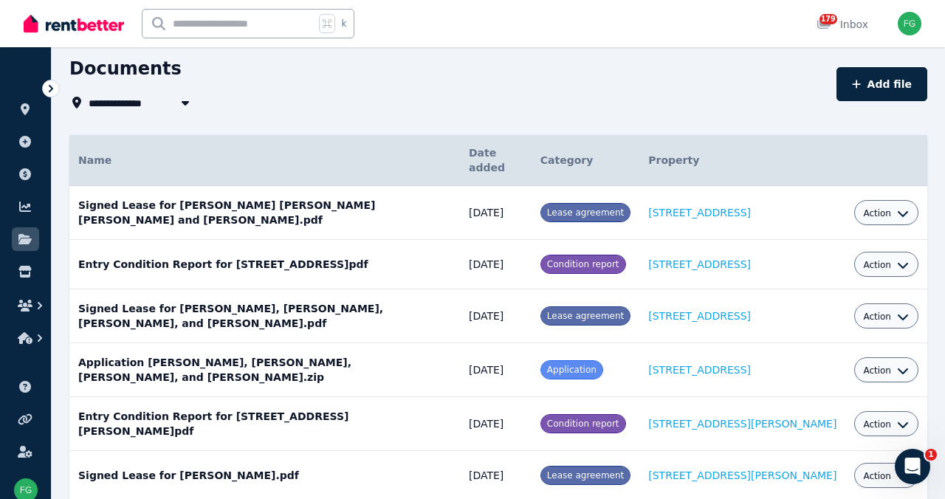
click at [79, 30] on img at bounding box center [74, 24] width 100 height 22
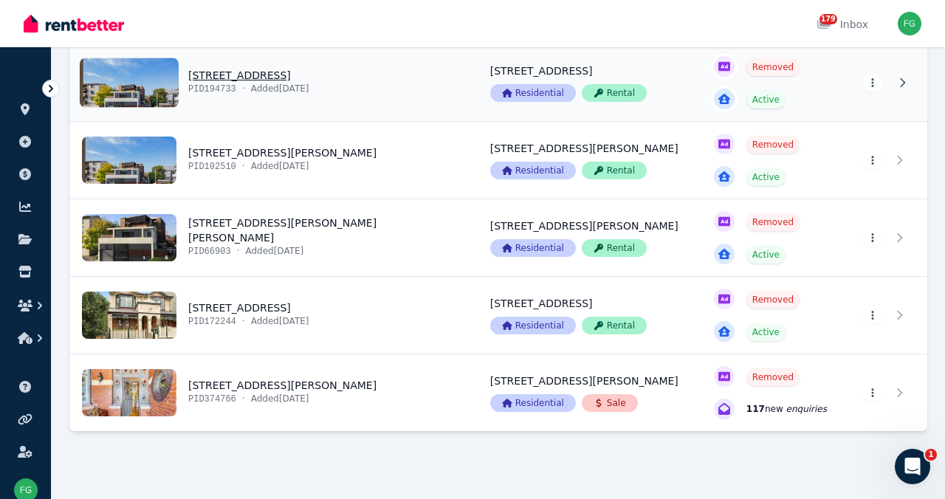
scroll to position [796, 0]
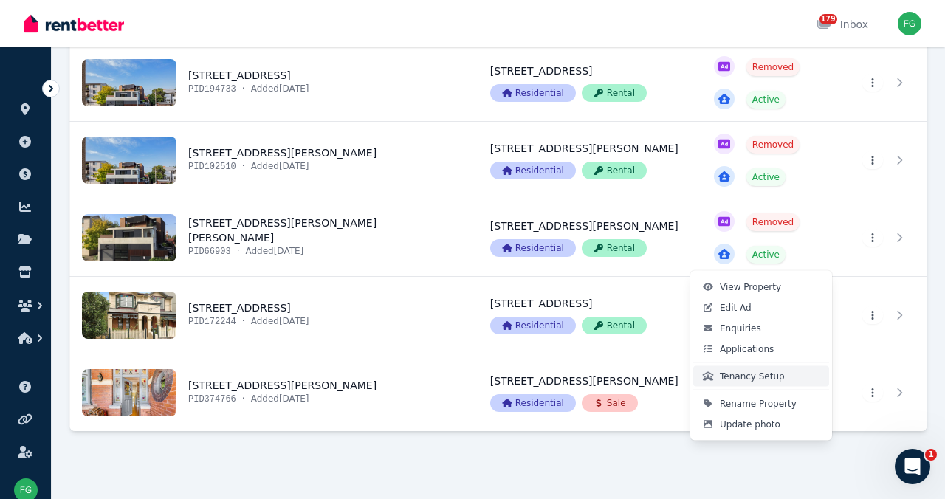
click at [756, 383] on span "Tenancy Setup" at bounding box center [752, 377] width 65 height 12
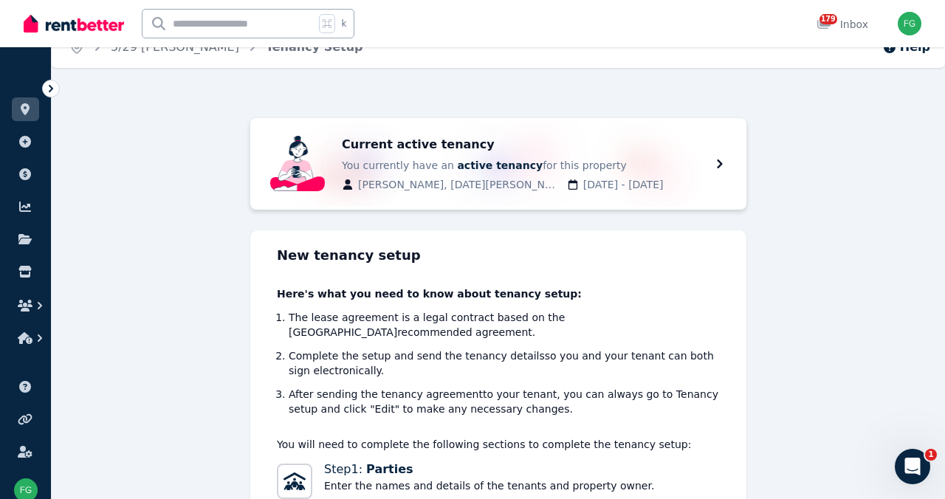
scroll to position [23, 0]
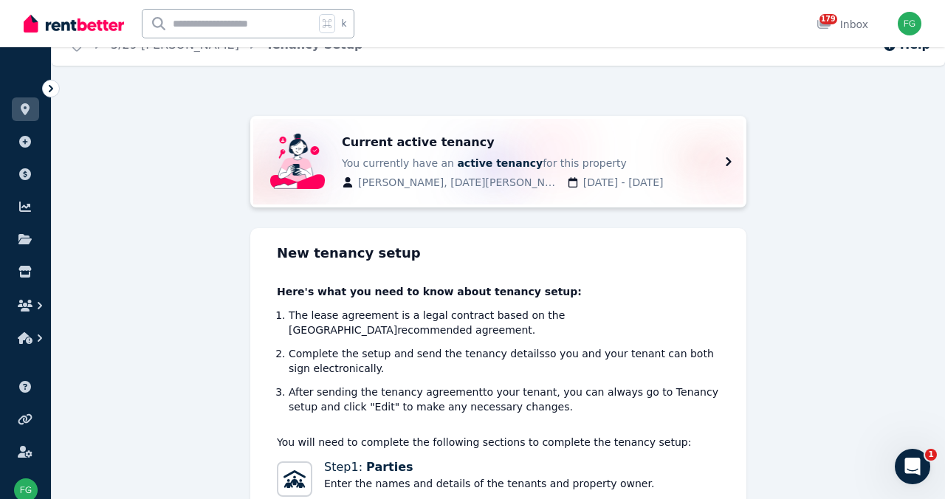
click at [738, 171] on icon at bounding box center [729, 162] width 18 height 18
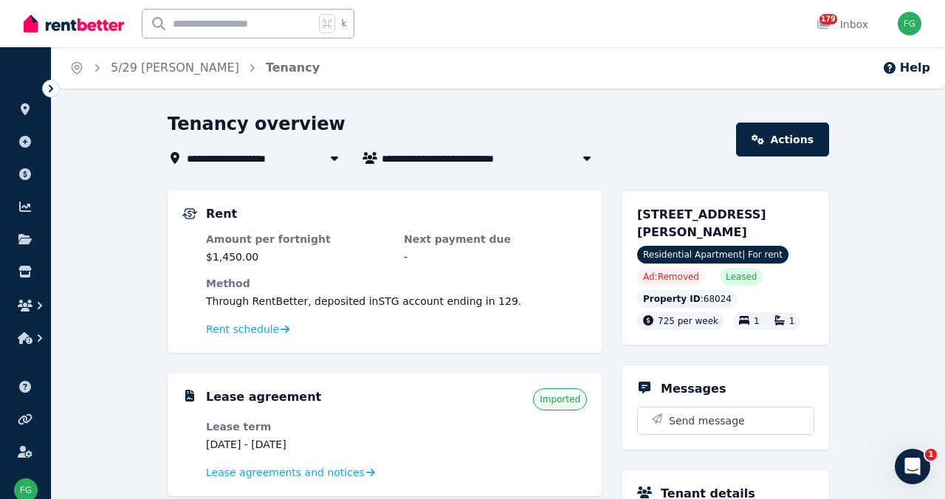
click at [584, 161] on icon "button" at bounding box center [587, 159] width 7 height 4
type input "**********"
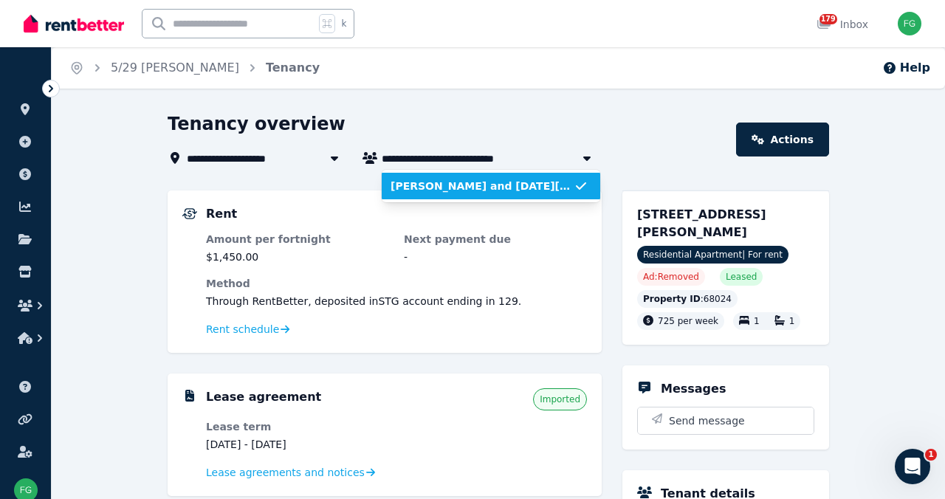
click at [584, 161] on icon "button" at bounding box center [587, 159] width 7 height 4
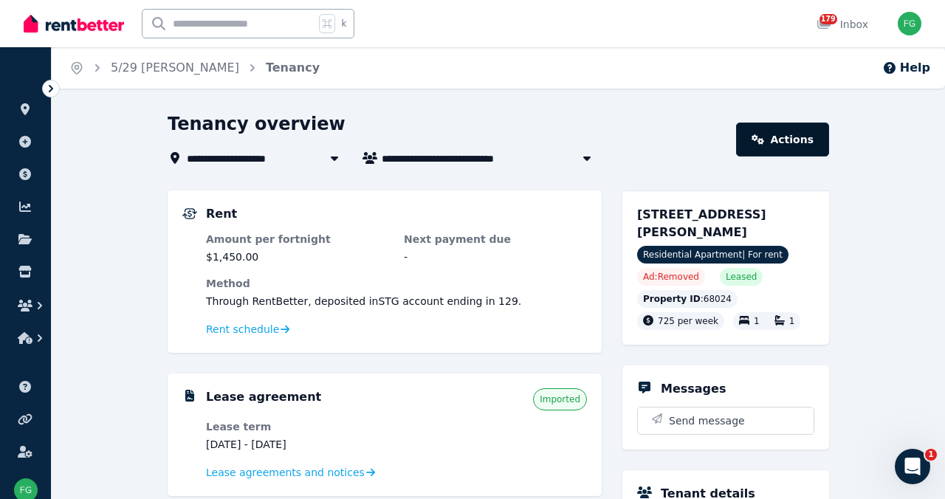
click at [764, 145] on icon at bounding box center [758, 139] width 13 height 10
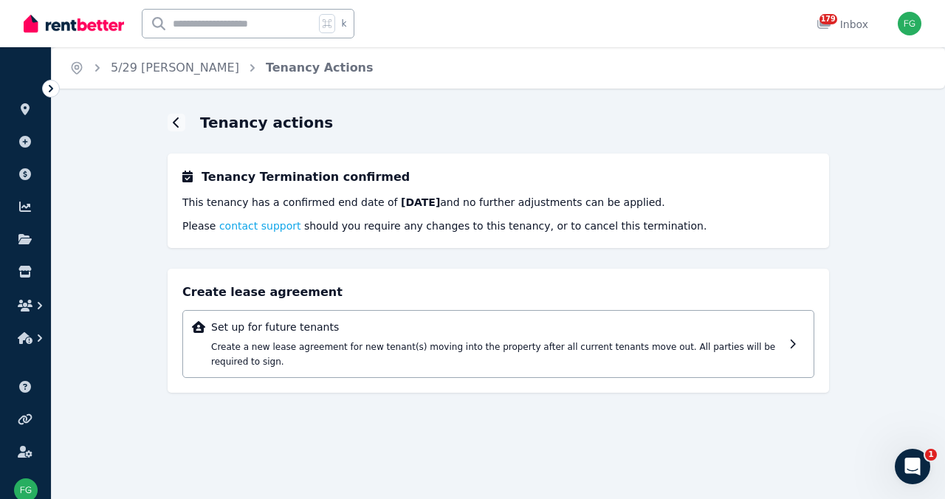
scroll to position [24, 0]
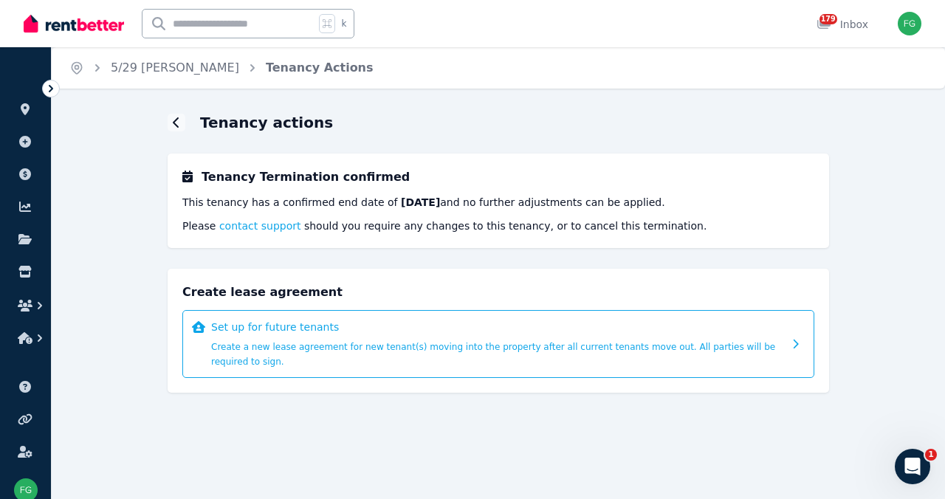
click at [313, 369] on div "Set up for future tenants Create a new lease agreement for new tenant(s) moving…" at bounding box center [497, 344] width 572 height 49
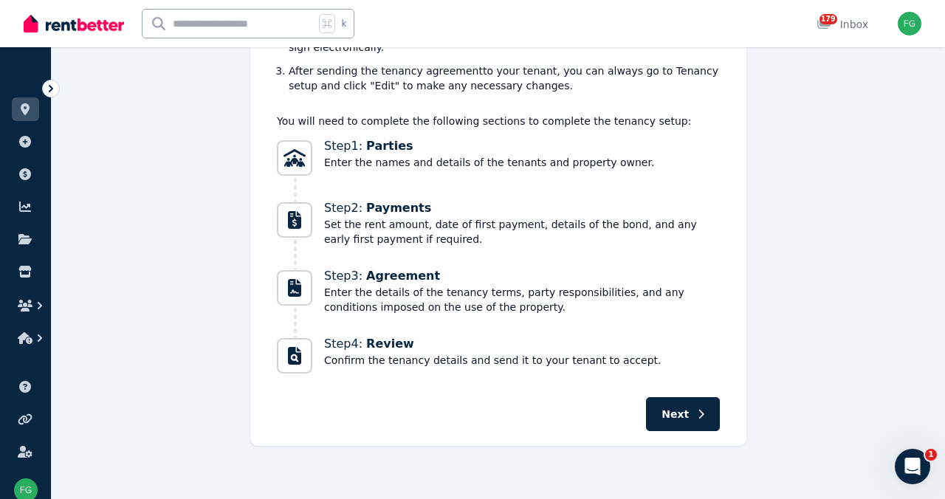
scroll to position [536, 0]
click at [705, 409] on icon "button" at bounding box center [701, 414] width 7 height 10
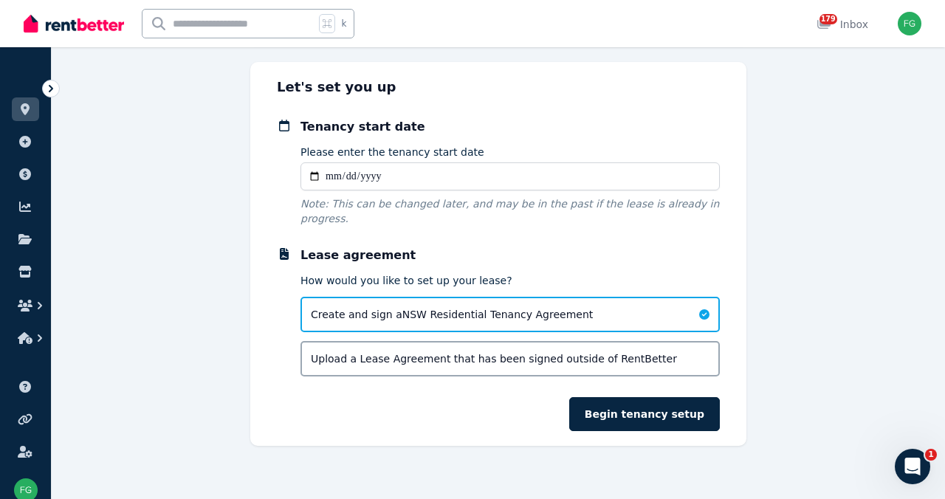
scroll to position [279, 0]
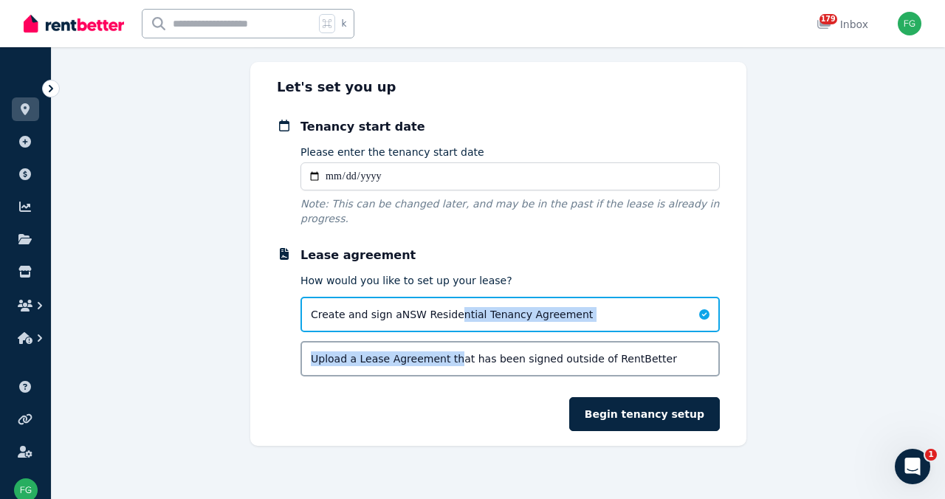
drag, startPoint x: 436, startPoint y: 387, endPoint x: 442, endPoint y: 334, distance: 53.5
click at [442, 334] on div "Create and sign a NSW Residential Tenancy Agreement Upload a Lease Agreement th…" at bounding box center [511, 337] width 420 height 80
click at [603, 328] on div "Create and sign a NSW Residential Tenancy Agreement" at bounding box center [511, 314] width 420 height 35
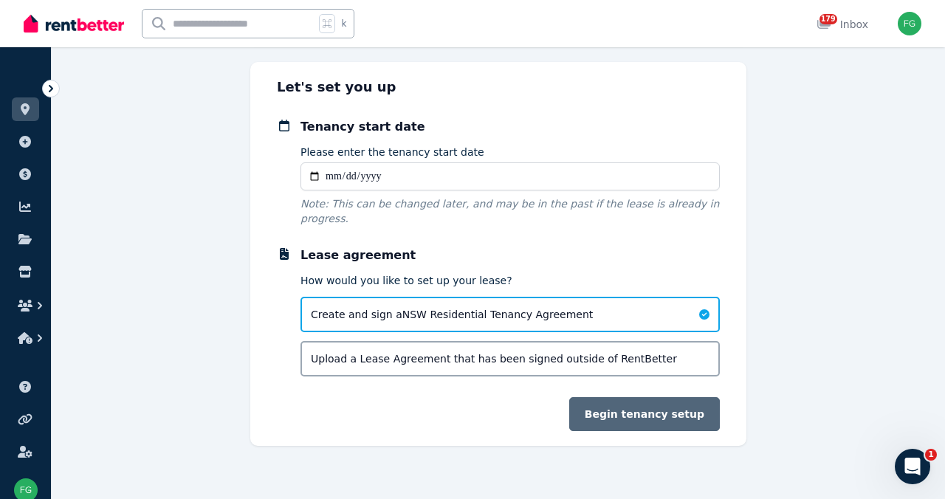
click at [688, 431] on button "Begin tenancy setup" at bounding box center [644, 414] width 151 height 34
click at [682, 431] on button "Begin tenancy setup" at bounding box center [644, 414] width 151 height 34
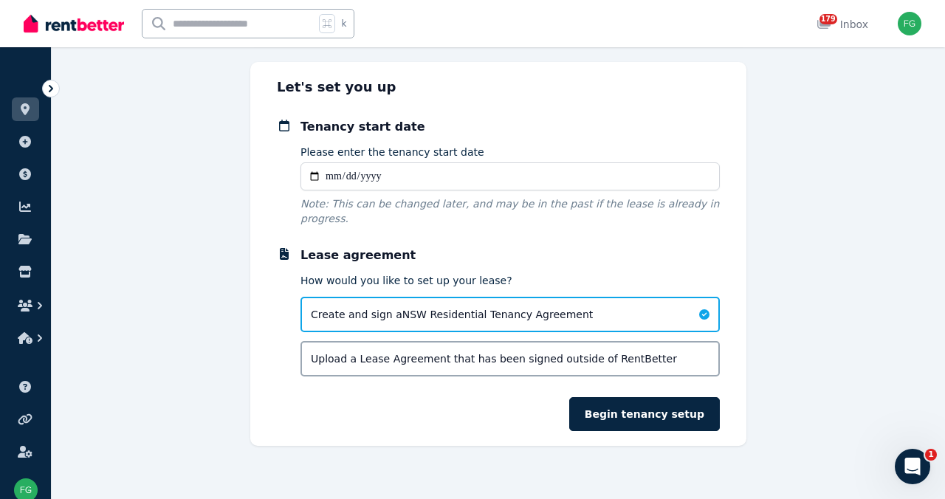
click at [354, 183] on input "Please enter the tenancy start date" at bounding box center [511, 176] width 420 height 28
type input "**********"
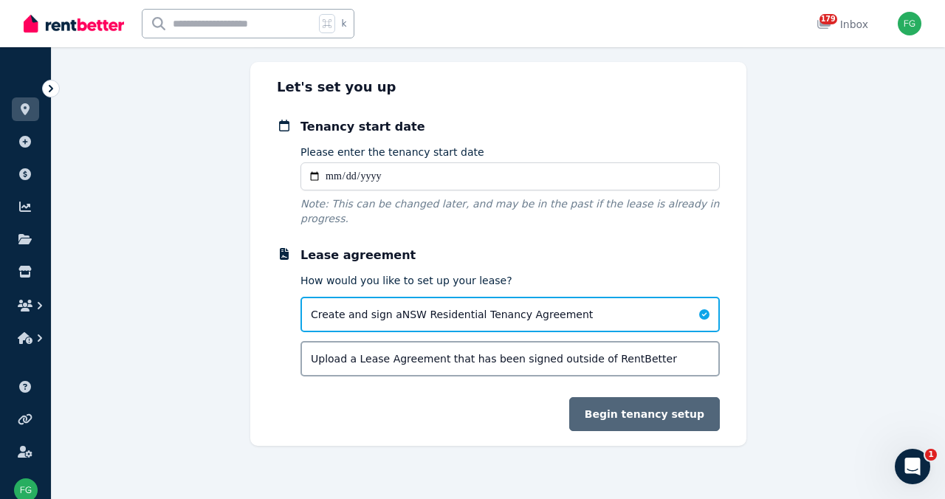
click at [720, 431] on button "Begin tenancy setup" at bounding box center [644, 414] width 151 height 34
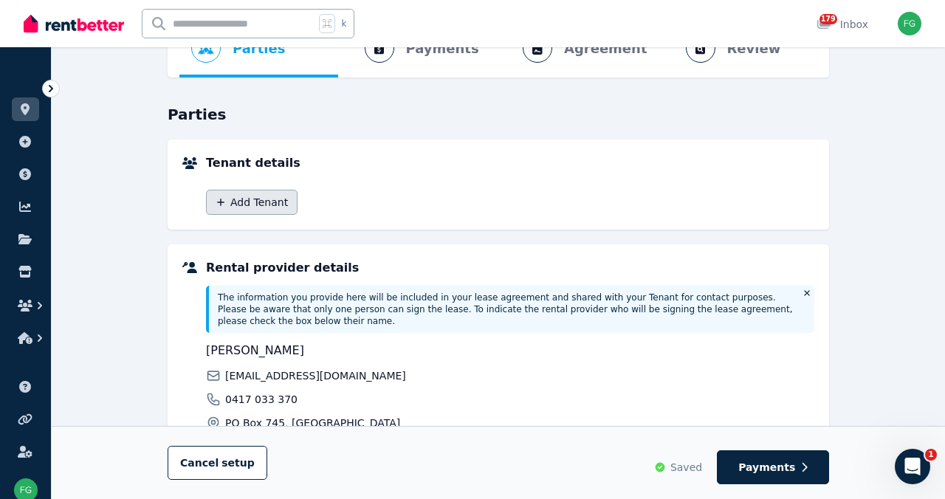
scroll to position [97, 0]
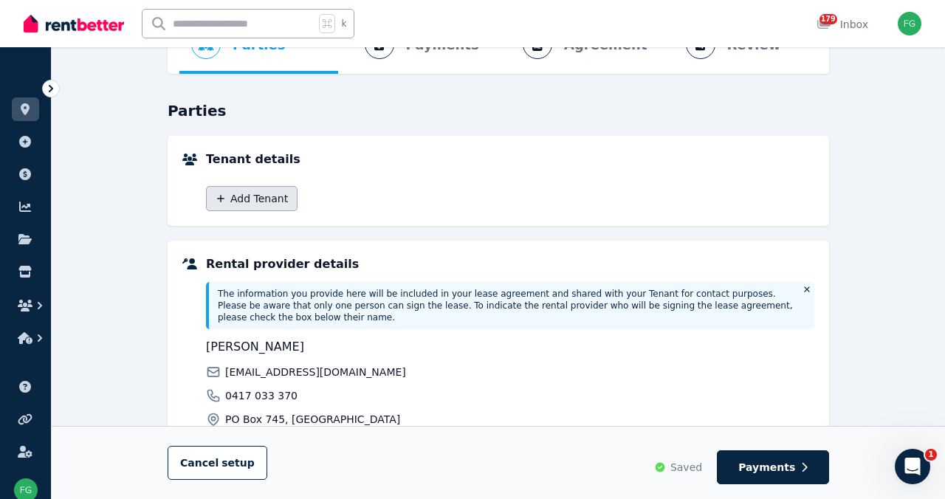
click at [217, 211] on button "Add Tenant" at bounding box center [252, 198] width 92 height 25
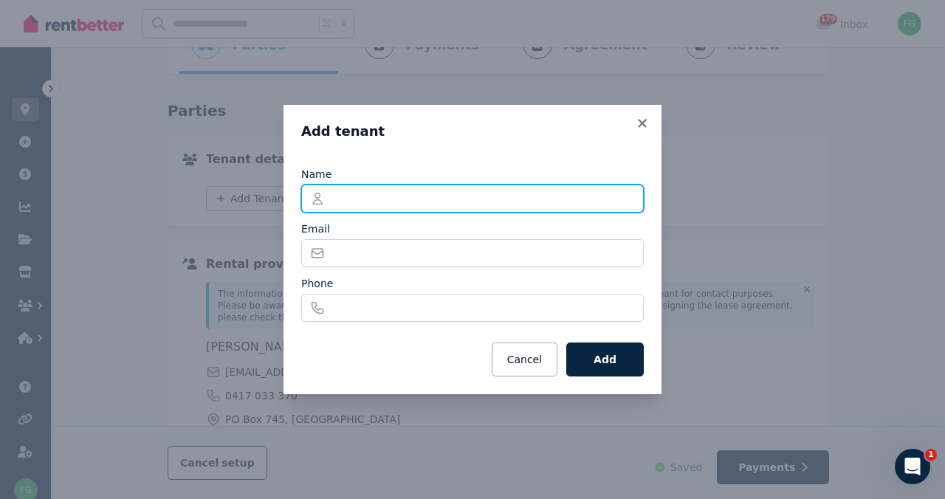
click at [311, 187] on input "Name" at bounding box center [472, 199] width 343 height 28
type input "**********"
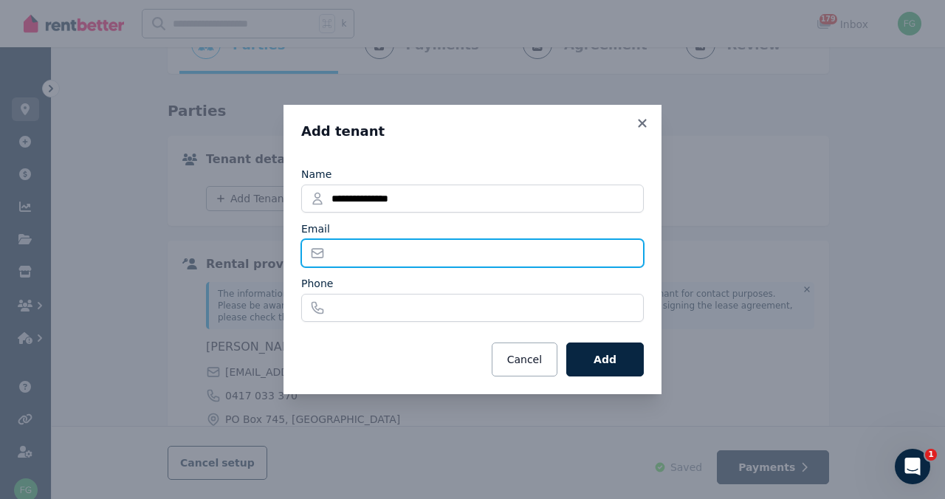
click at [301, 259] on input "Email" at bounding box center [472, 253] width 343 height 28
type input "*"
click at [381, 254] on input "**********" at bounding box center [472, 253] width 343 height 28
type input "**********"
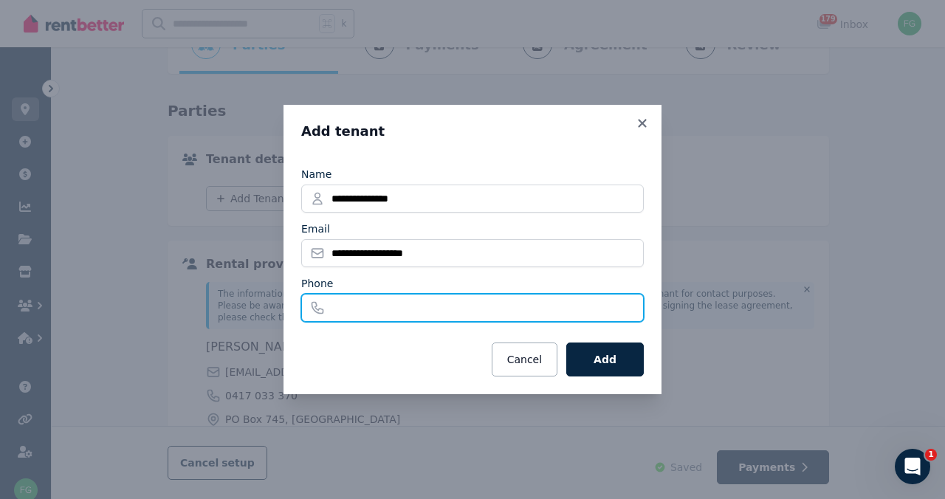
click at [337, 322] on input "Phone" at bounding box center [472, 308] width 343 height 28
type input "**********"
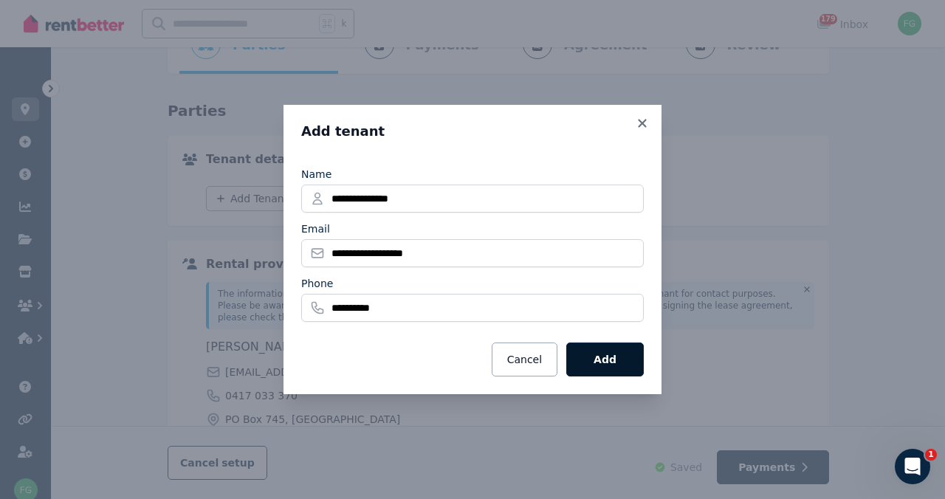
click at [643, 377] on button "Add" at bounding box center [606, 360] width 78 height 34
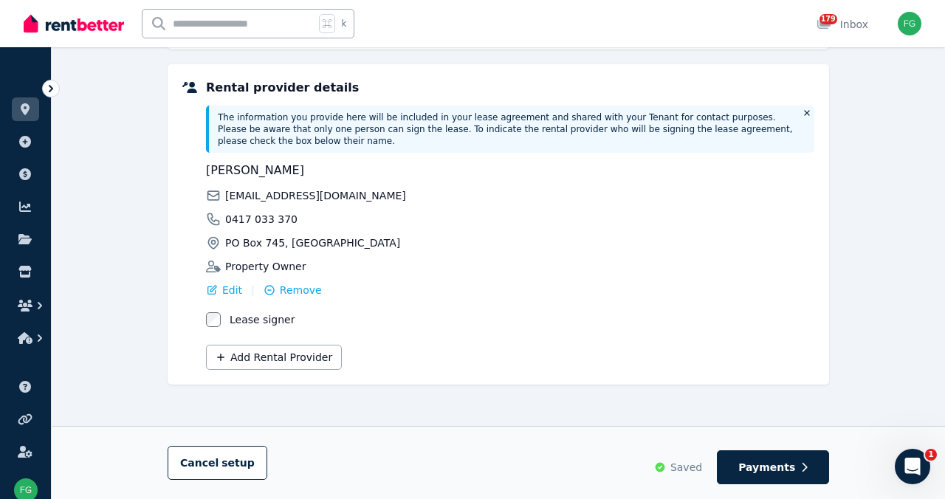
scroll to position [573, 0]
click at [795, 466] on span "Payments" at bounding box center [767, 467] width 57 height 15
select select "**********"
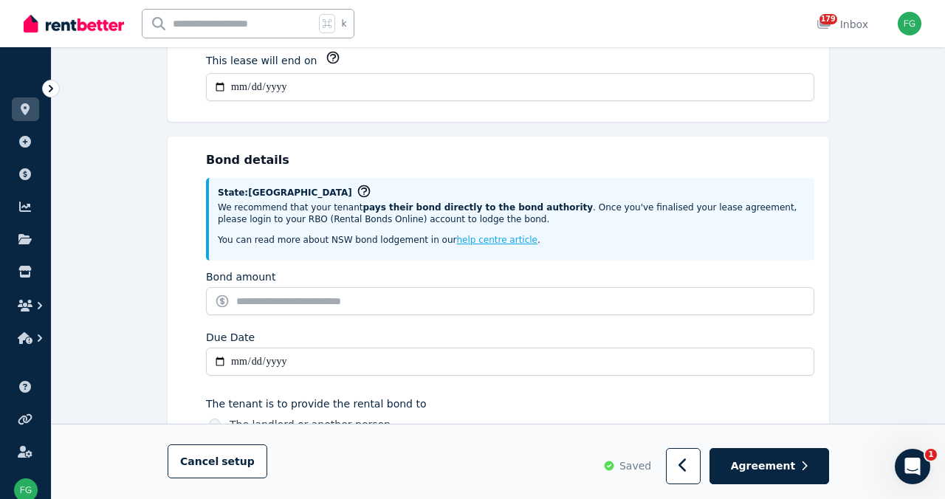
scroll to position [0, 0]
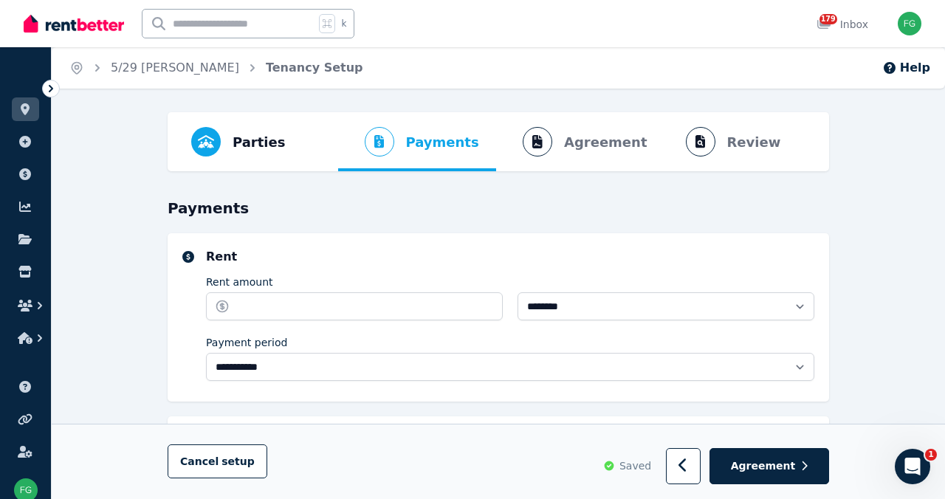
select select "**********"
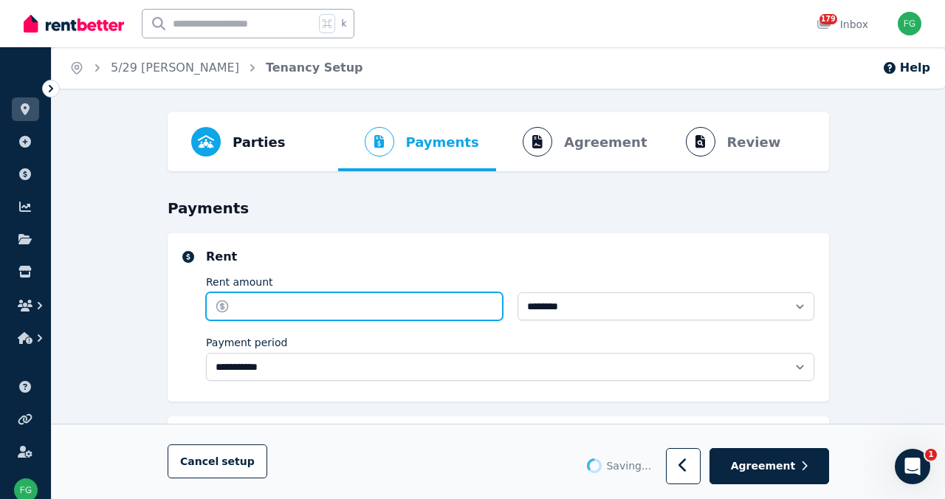
select select "**********"
click at [236, 321] on input "Rent amount" at bounding box center [354, 306] width 297 height 28
type input "***"
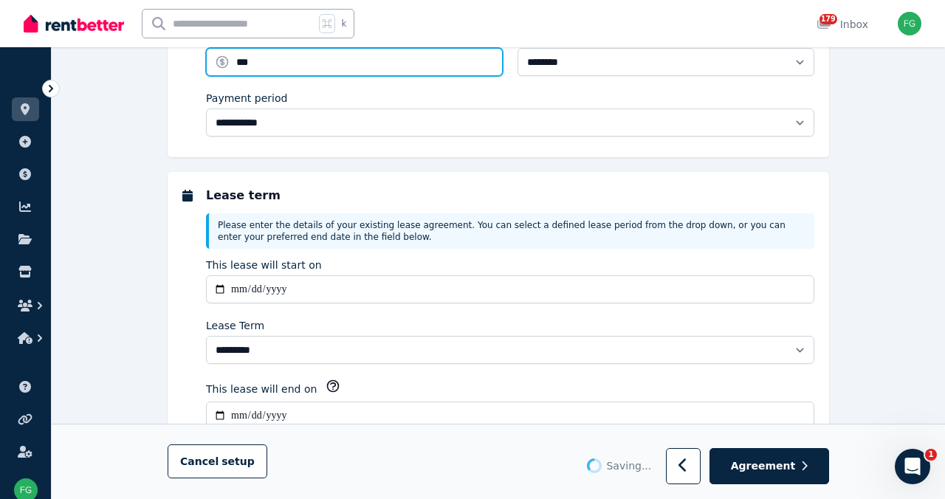
type input "**********"
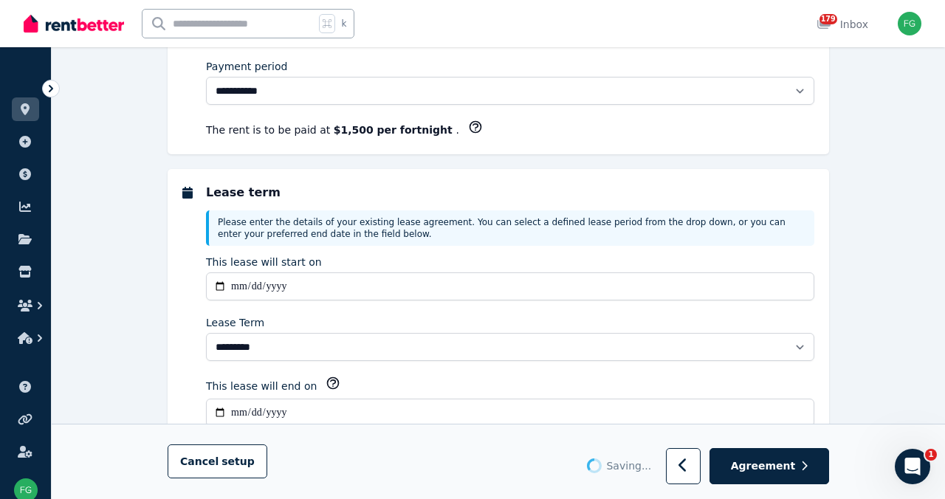
scroll to position [278, 0]
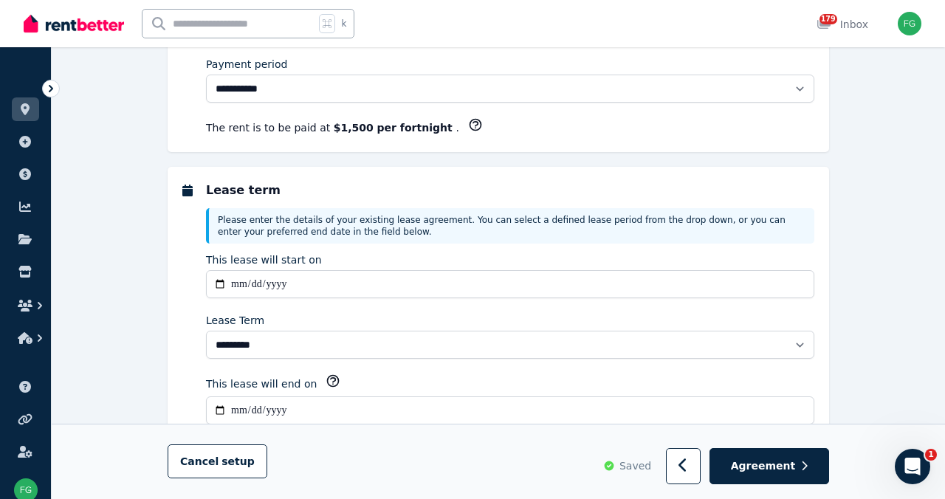
type input "******"
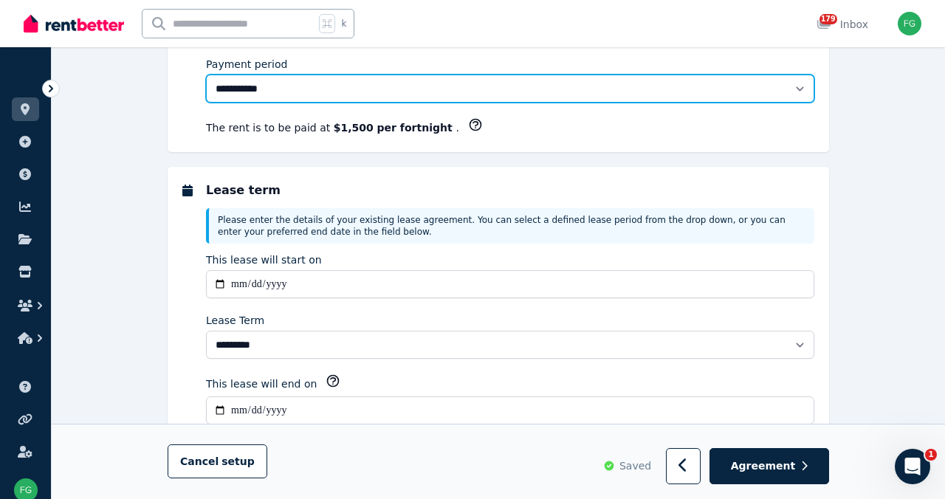
click at [216, 103] on select "**********" at bounding box center [510, 89] width 609 height 28
select select "*******"
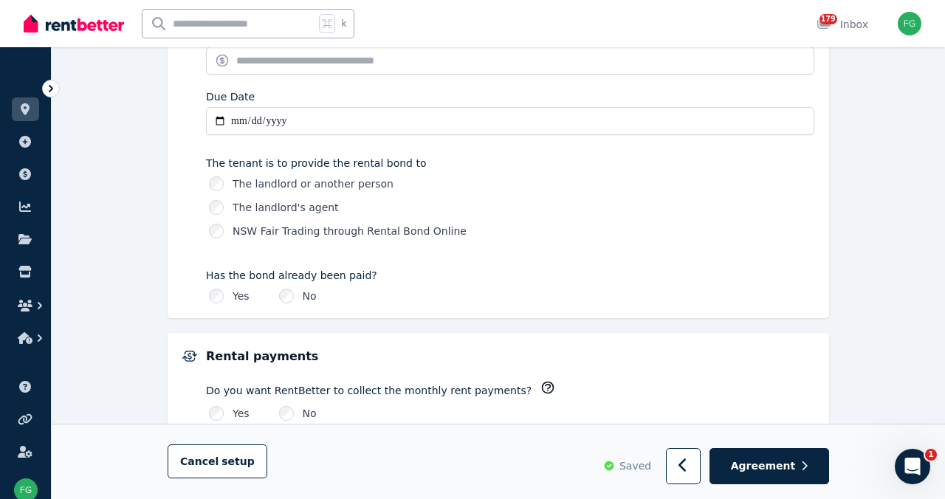
scroll to position [857, 0]
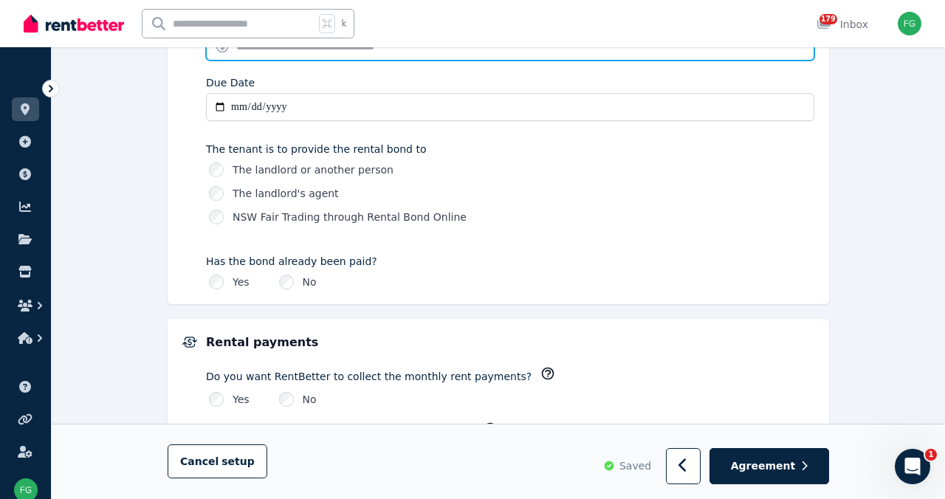
click at [284, 61] on input "Bond amount" at bounding box center [510, 46] width 609 height 28
click at [354, 61] on input "Bond amount" at bounding box center [510, 46] width 609 height 28
type input "****"
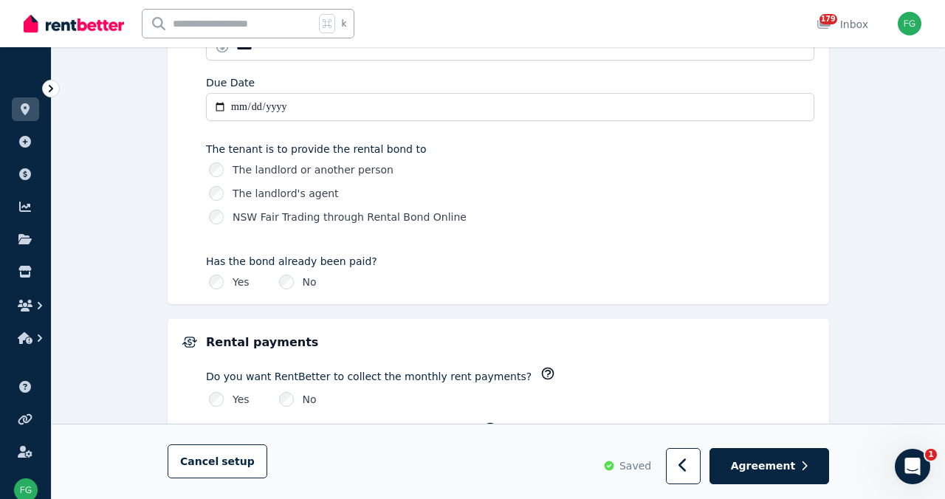
click at [206, 121] on input "Due Date" at bounding box center [510, 107] width 609 height 28
type input "**********"
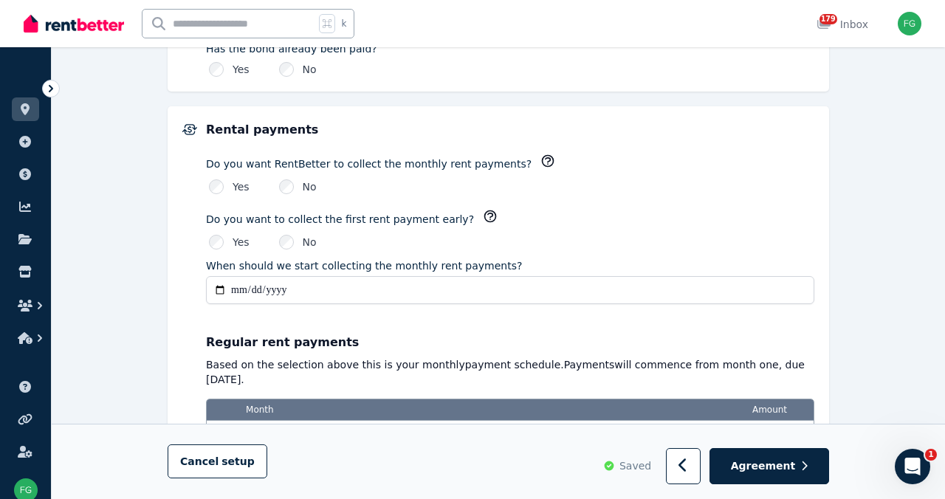
scroll to position [1071, 0]
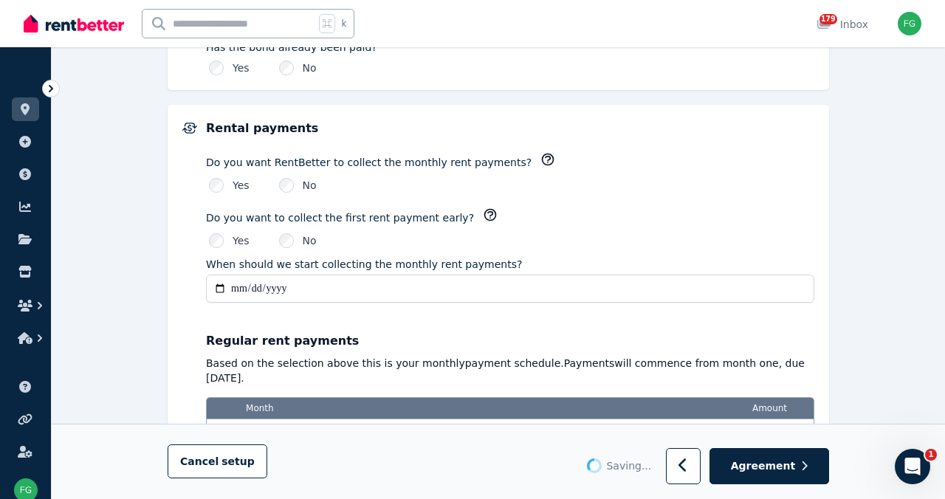
type input "*******"
type input "**********"
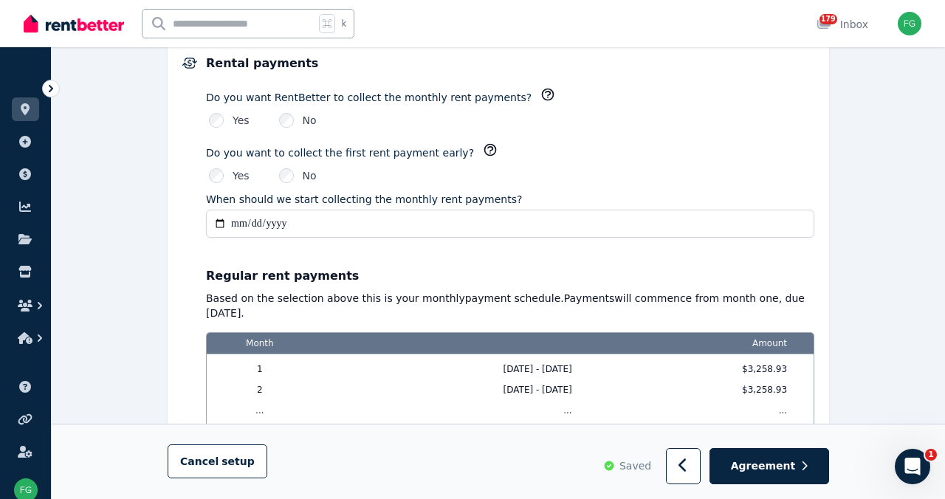
scroll to position [1138, 0]
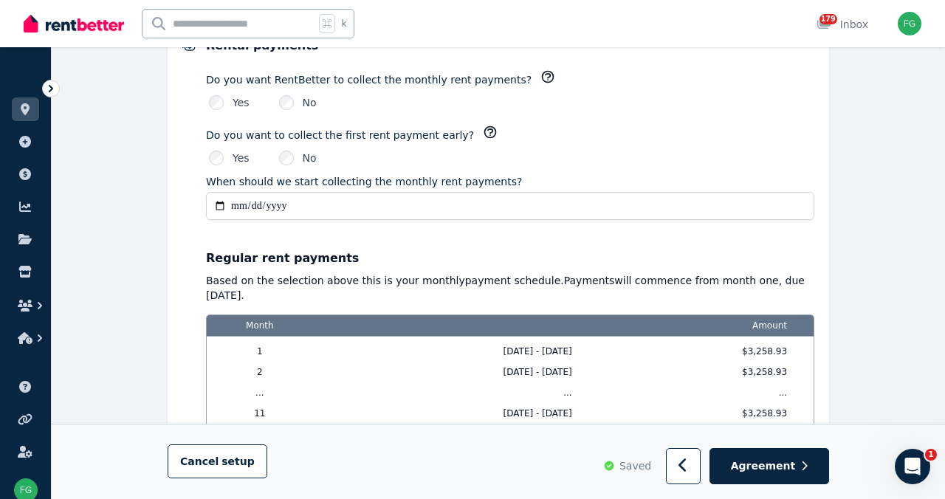
type input "**********"
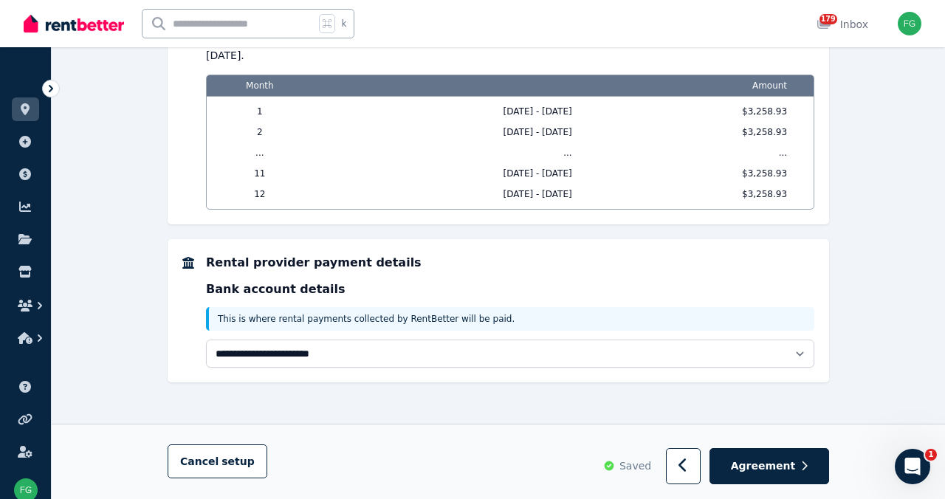
scroll to position [1914, 0]
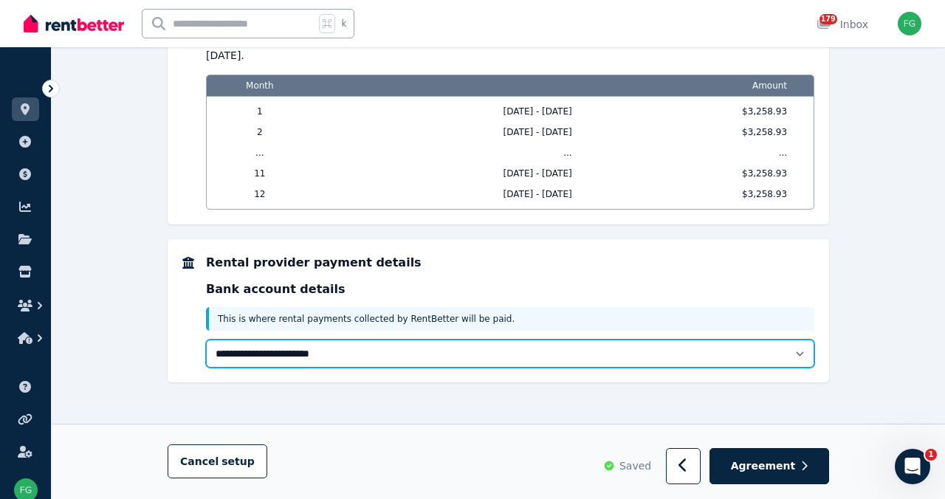
click at [815, 340] on select "**********" at bounding box center [510, 354] width 609 height 28
select select "**********"
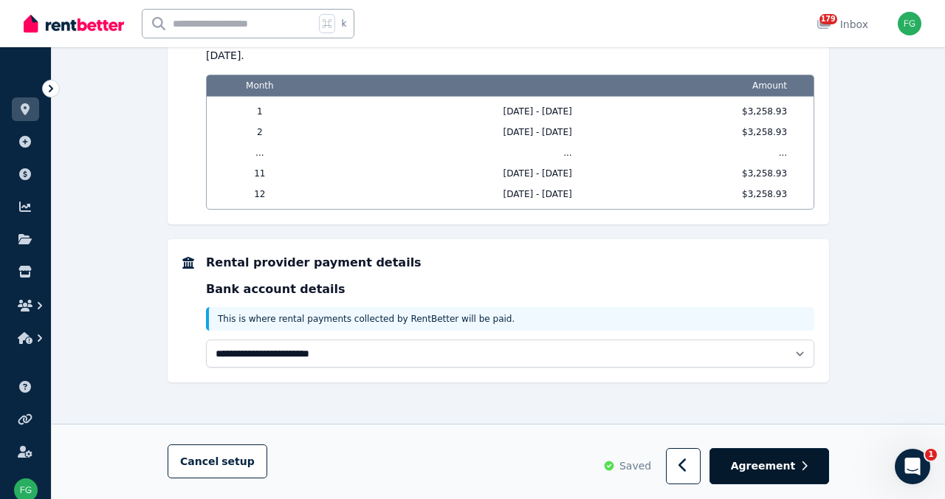
click at [796, 459] on span "Agreement" at bounding box center [763, 466] width 65 height 15
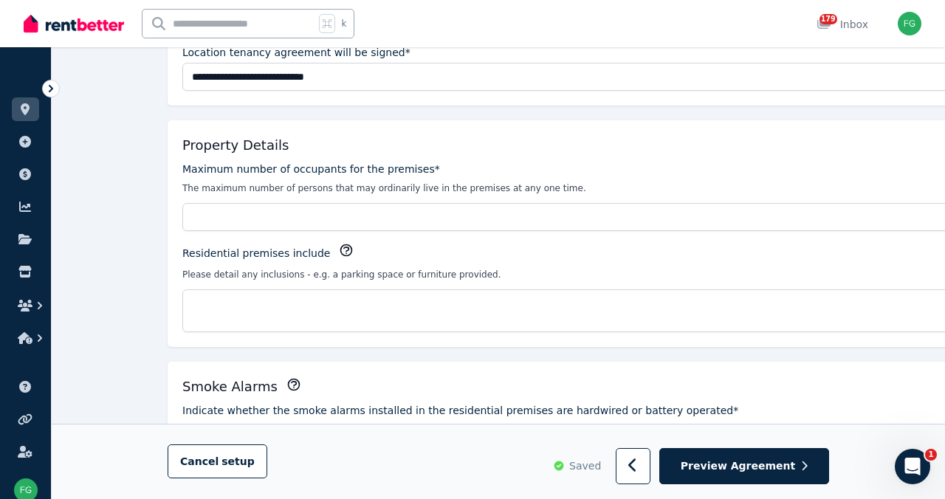
scroll to position [320, 0]
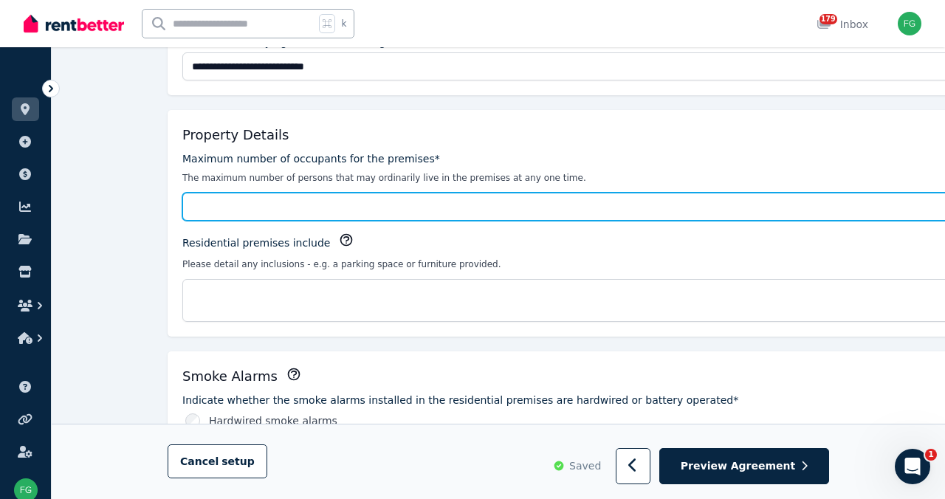
click at [298, 221] on input "Maximum number of occupants for the premises*" at bounding box center [577, 207] width 790 height 28
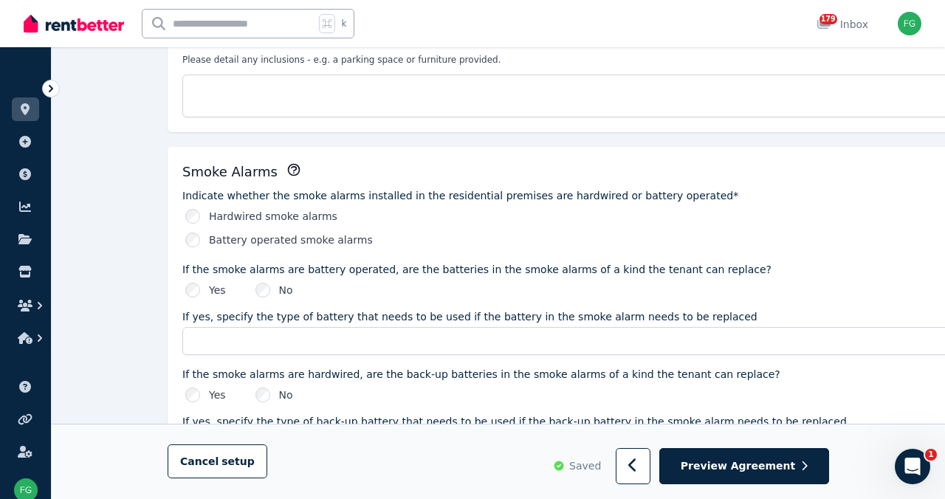
scroll to position [527, 0]
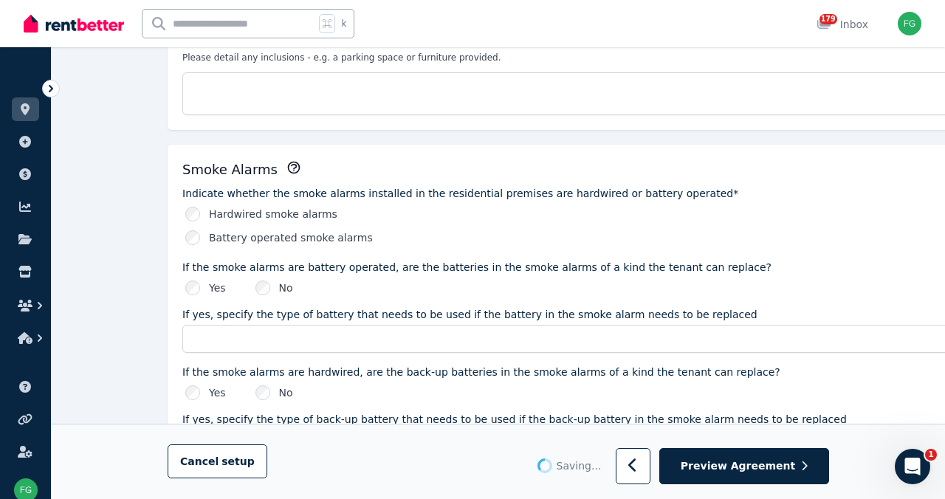
type input "*"
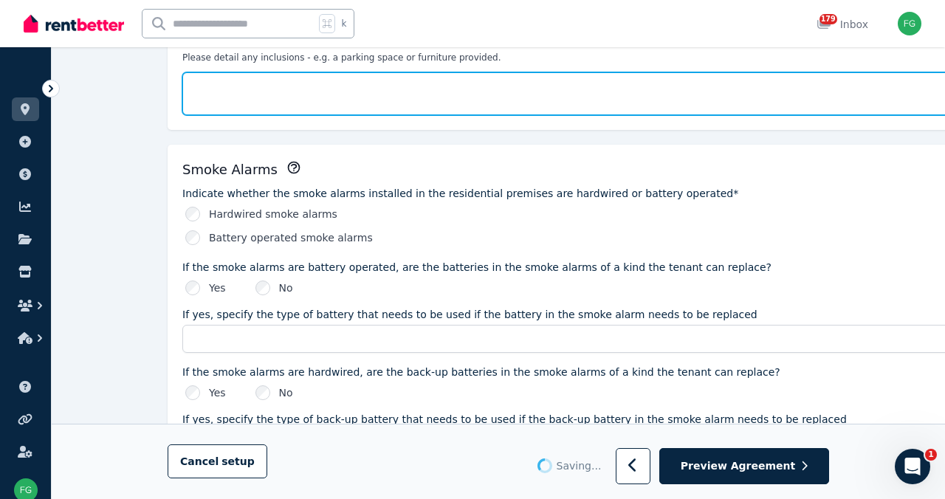
type input "*"
click at [215, 115] on textarea "Residential premises include" at bounding box center [577, 93] width 790 height 43
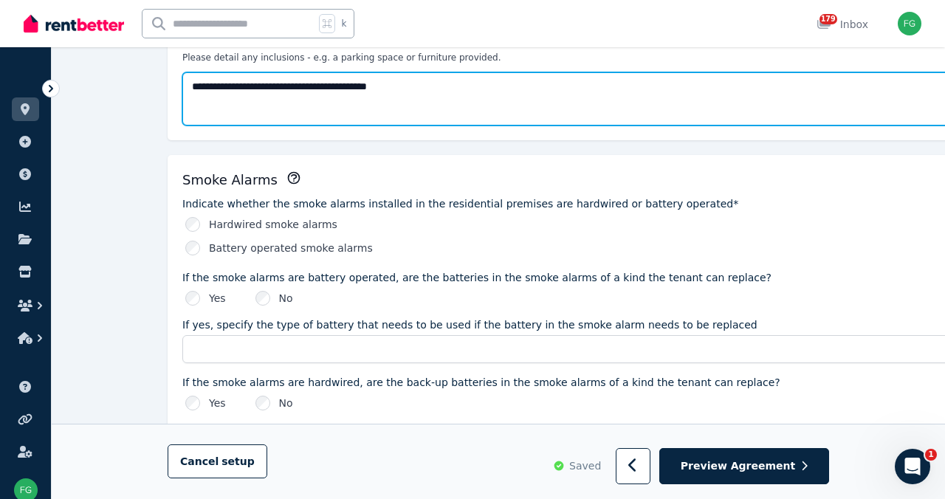
drag, startPoint x: 347, startPoint y: 240, endPoint x: 431, endPoint y: 242, distance: 84.2
click at [431, 126] on textarea "**********" at bounding box center [577, 98] width 790 height 53
drag, startPoint x: 181, startPoint y: 240, endPoint x: 210, endPoint y: 241, distance: 28.8
click at [210, 126] on textarea "**********" at bounding box center [577, 98] width 790 height 53
click at [232, 126] on textarea "**********" at bounding box center [577, 98] width 790 height 53
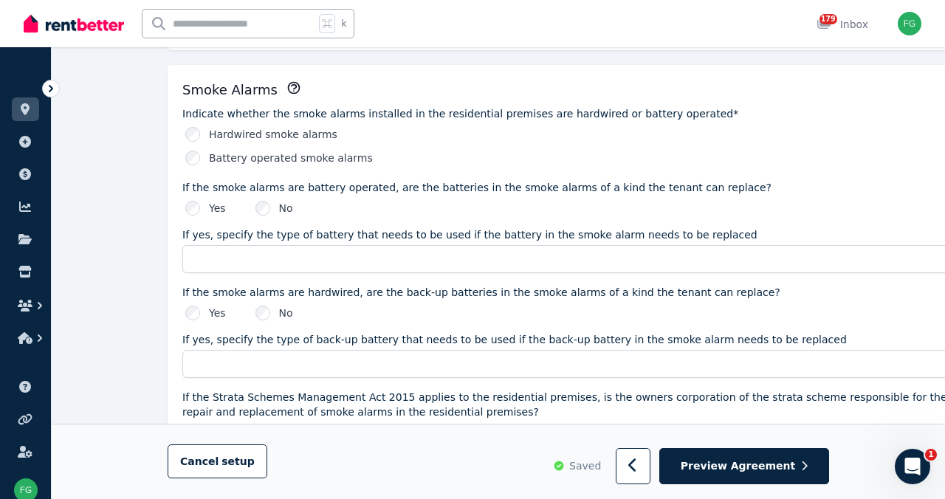
scroll to position [619, 0]
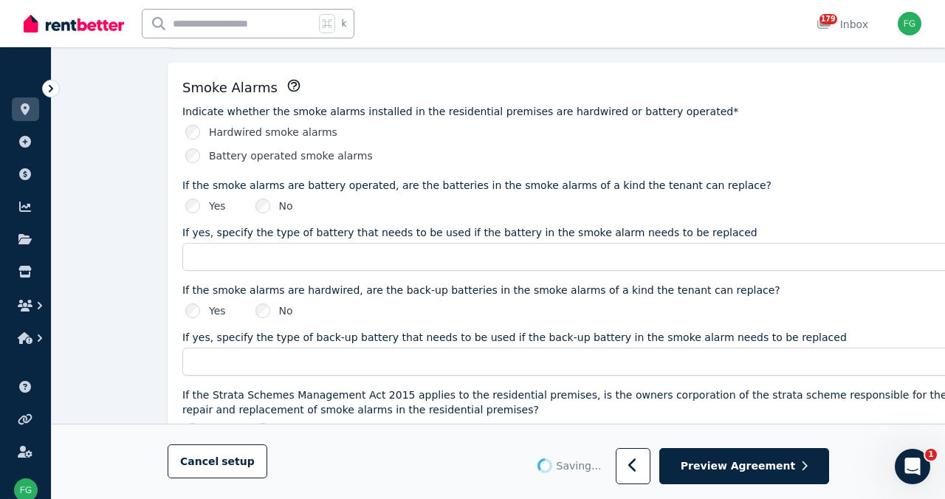
type textarea "**********"
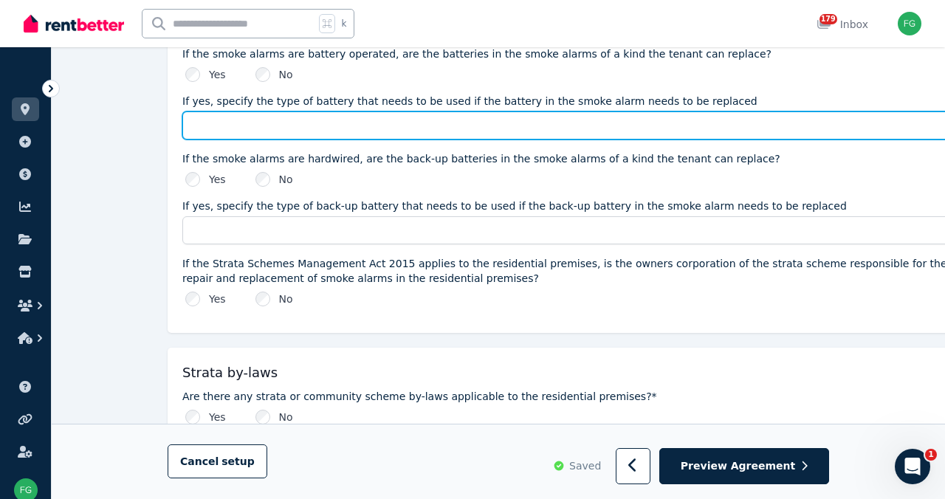
click at [258, 140] on input "If yes, specify the type of battery that needs to be used if the battery in the…" at bounding box center [577, 126] width 790 height 28
type input "**"
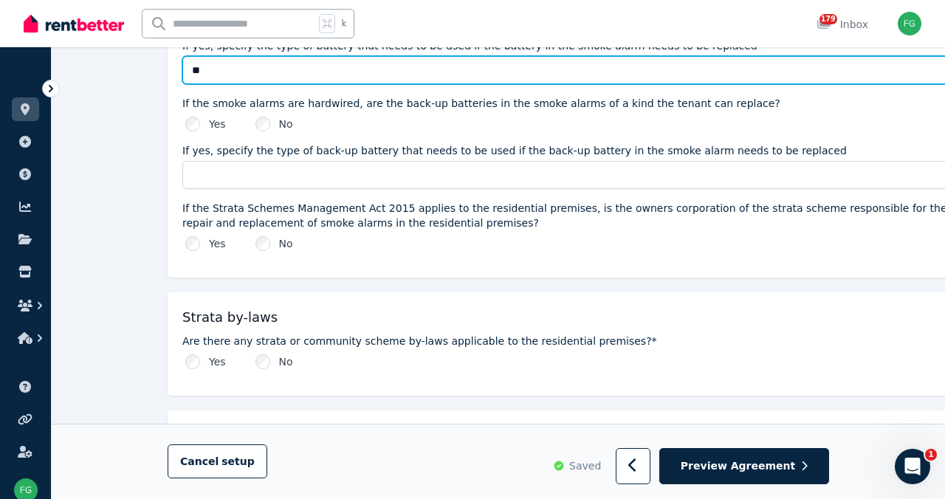
scroll to position [819, 0]
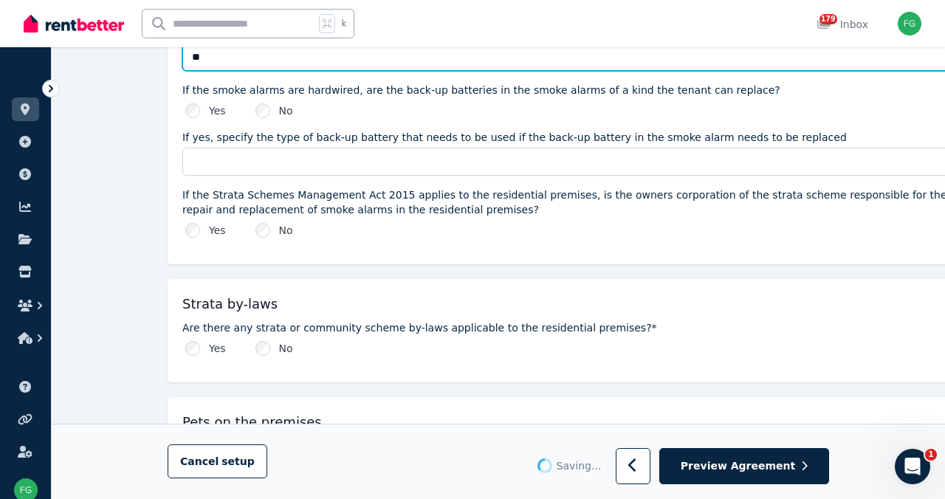
type input "**"
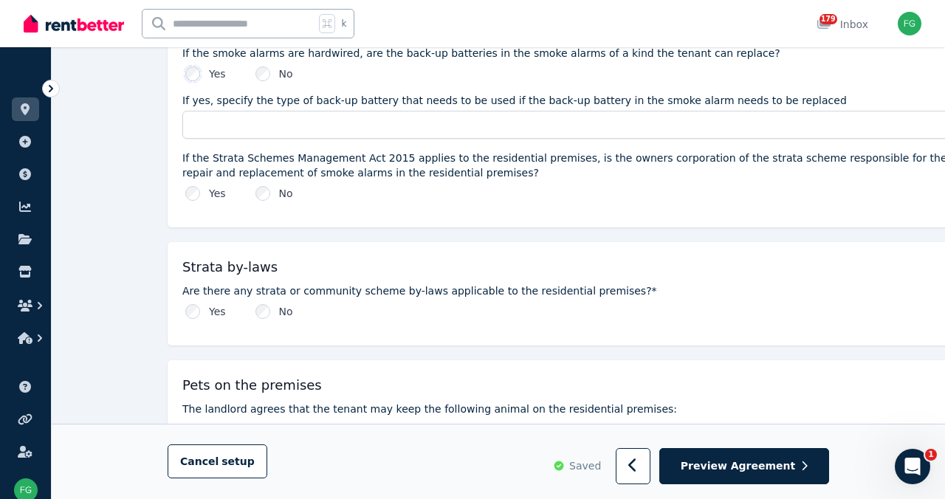
scroll to position [866, 0]
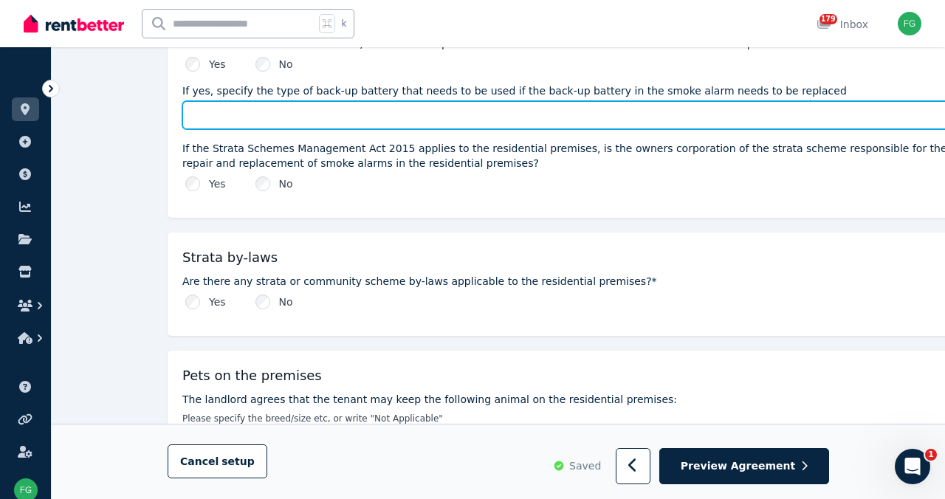
click at [239, 129] on input "If yes, specify the type of back-up battery that needs to be used if the back-u…" at bounding box center [577, 115] width 790 height 28
type input "**"
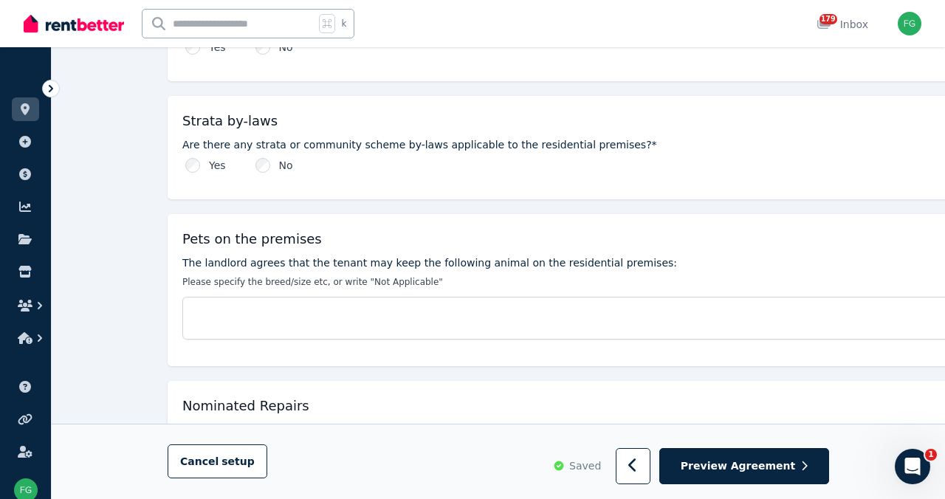
scroll to position [1007, 0]
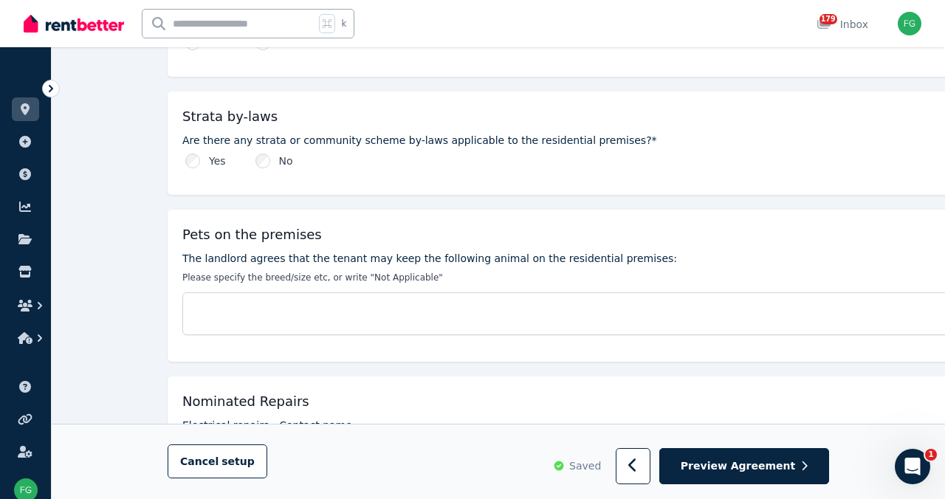
type input "**"
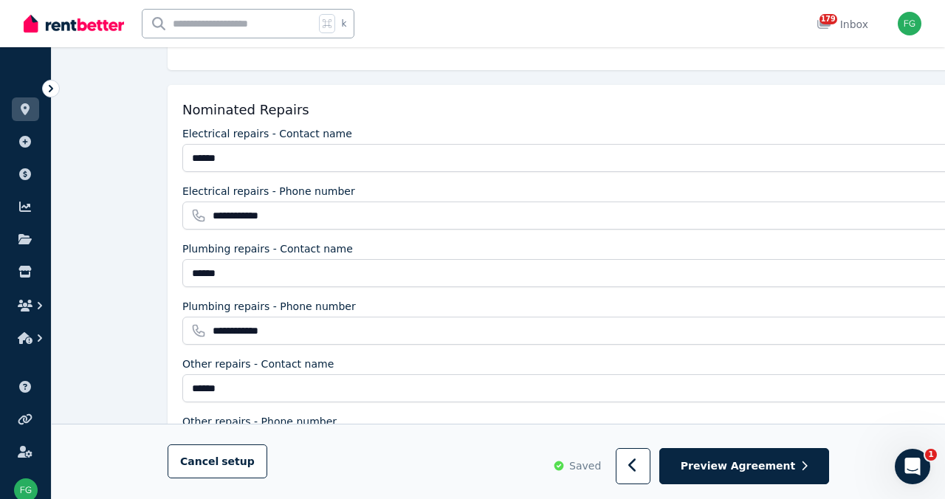
scroll to position [1306, 0]
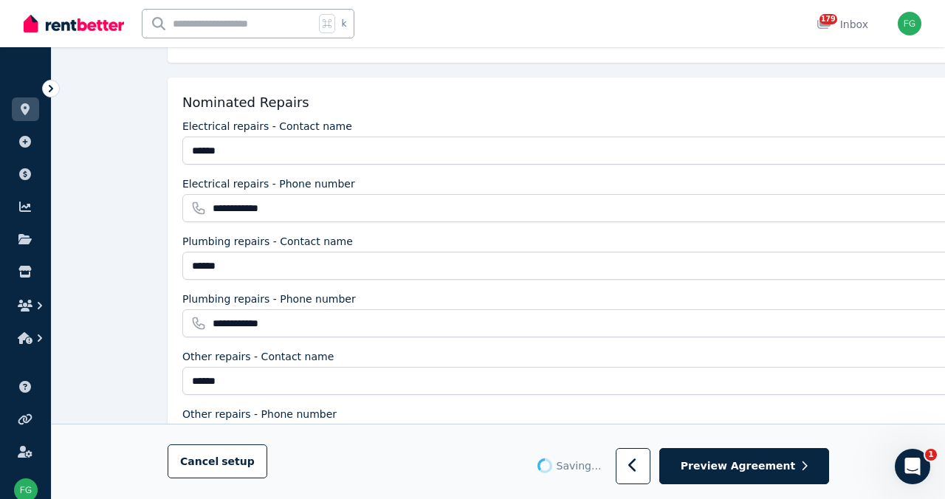
click at [239, 36] on textarea "The landlord agrees that the tenant may keep the following animal on the reside…" at bounding box center [577, 14] width 790 height 43
type textarea "*"
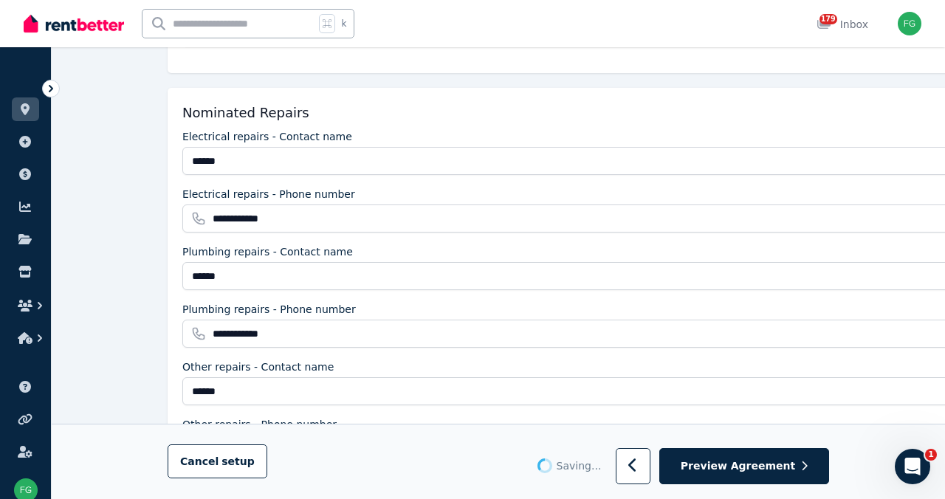
click at [182, 47] on textarea "**********" at bounding box center [577, 19] width 790 height 53
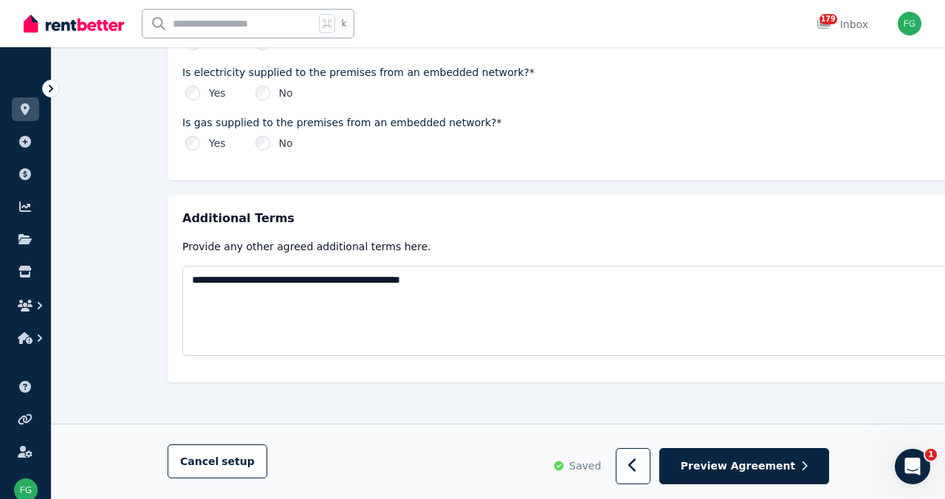
scroll to position [2036, 0]
type textarea "**********"
click at [795, 461] on span "Preview Agreement" at bounding box center [738, 466] width 114 height 15
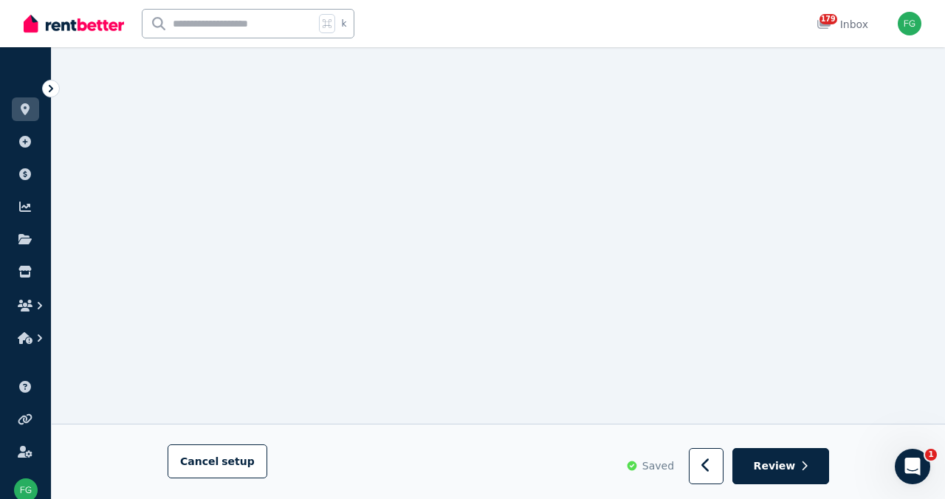
scroll to position [22290, 0]
click at [796, 459] on span "Review" at bounding box center [775, 466] width 42 height 15
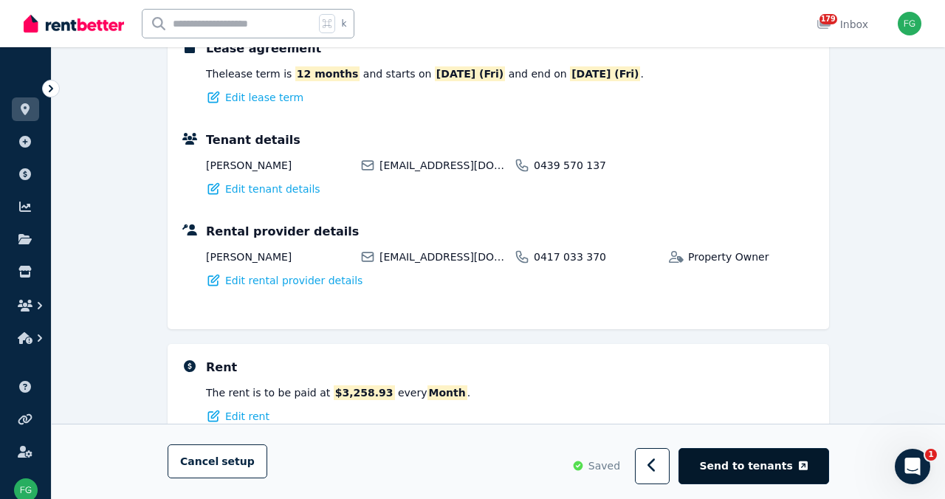
scroll to position [312, 0]
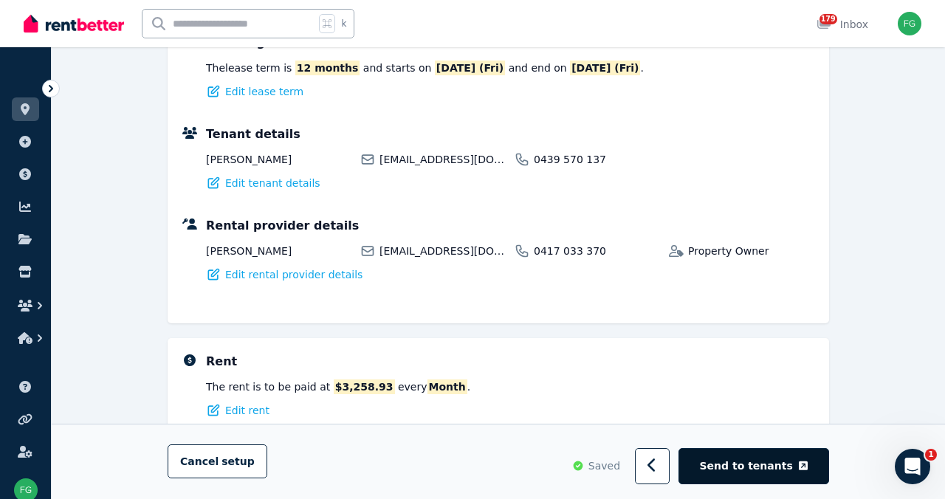
click at [760, 452] on button "Send to tenants" at bounding box center [754, 467] width 151 height 36
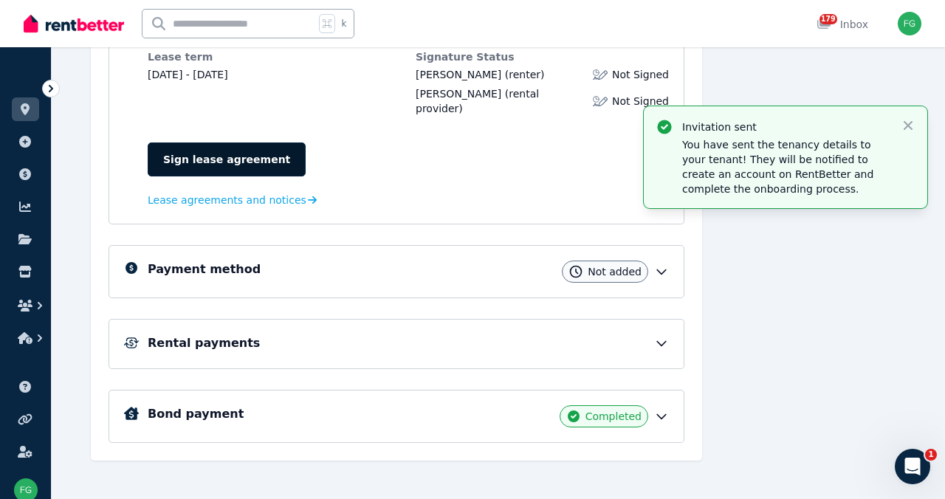
click at [256, 177] on link "Sign lease agreement" at bounding box center [227, 160] width 158 height 34
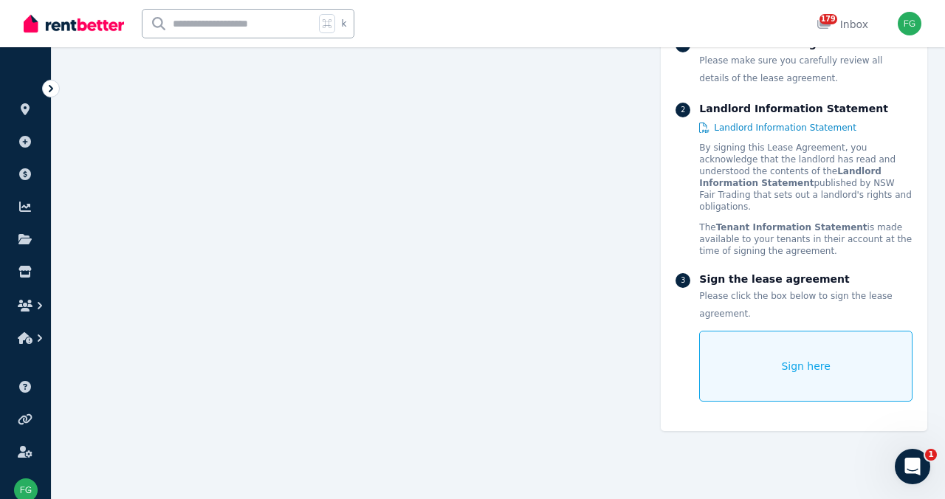
scroll to position [14952, 0]
click at [801, 343] on div "Sign here" at bounding box center [805, 366] width 213 height 71
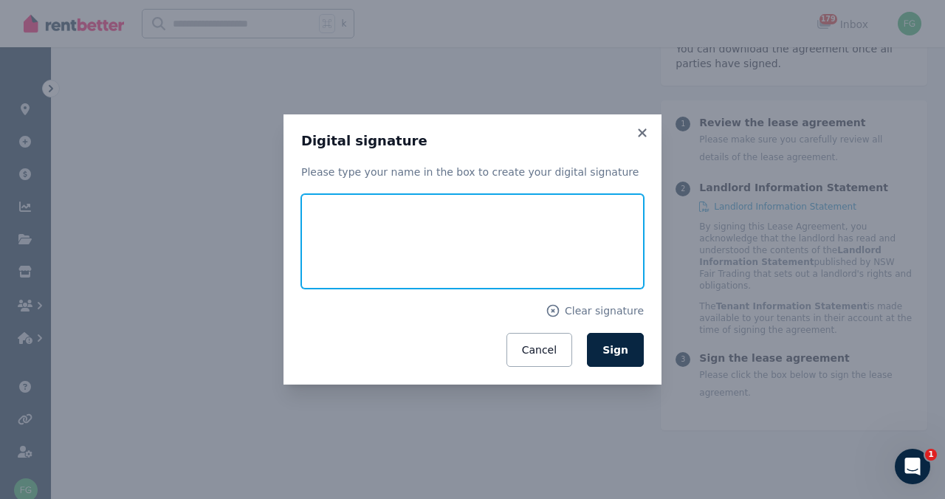
click at [556, 259] on input "text" at bounding box center [472, 241] width 343 height 95
type input "**********"
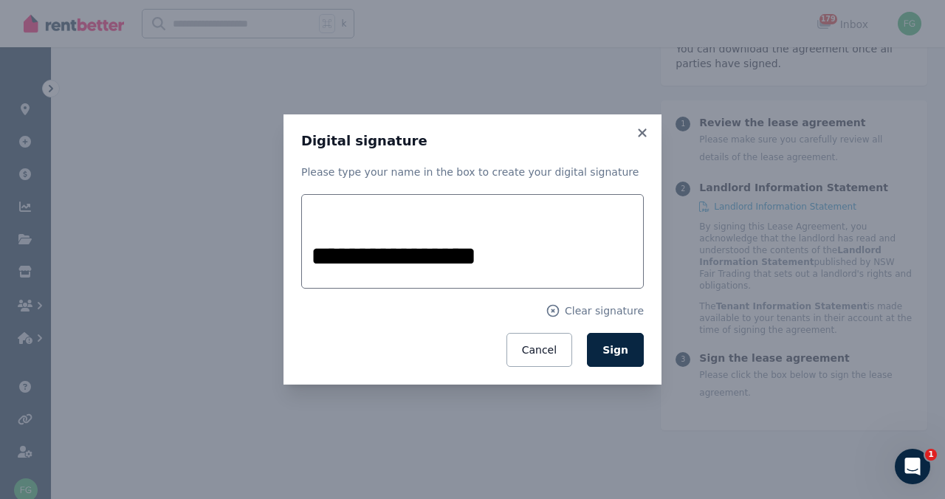
click at [644, 367] on button "Sign" at bounding box center [615, 350] width 57 height 34
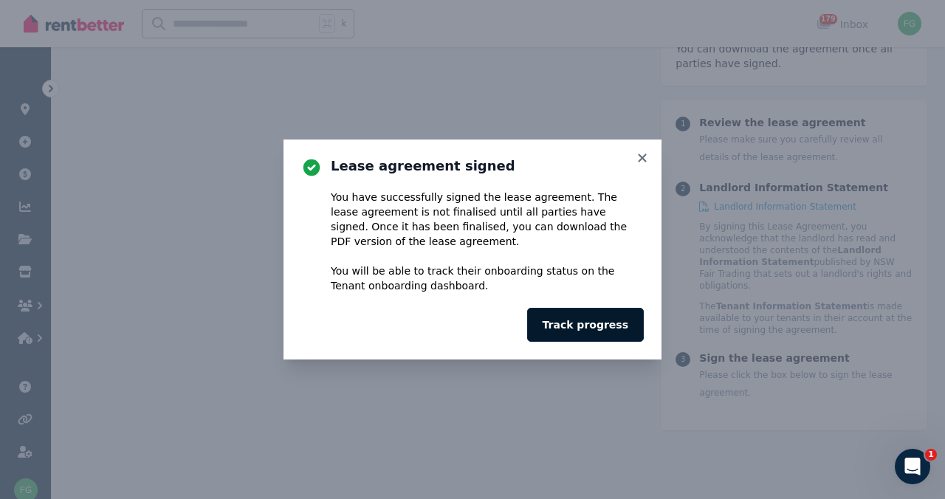
click at [623, 342] on button "Track progress" at bounding box center [585, 325] width 117 height 34
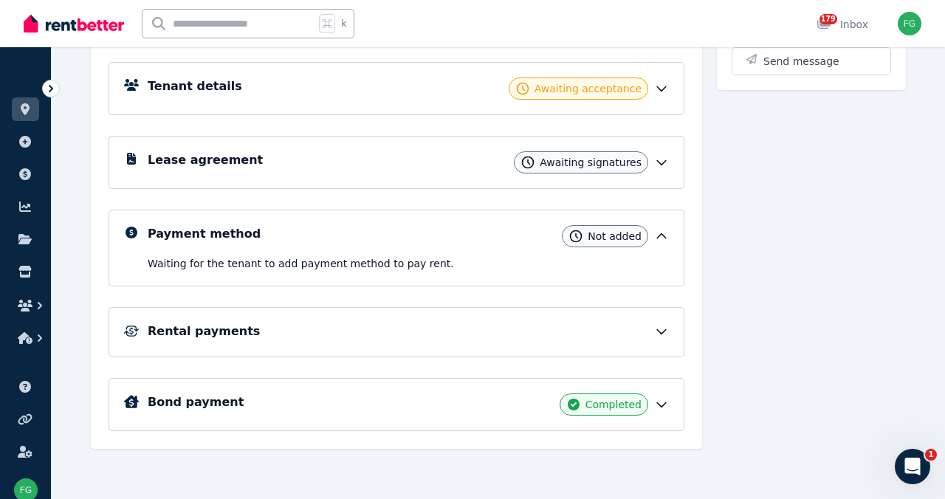
scroll to position [382, 0]
